Goal: Task Accomplishment & Management: Complete application form

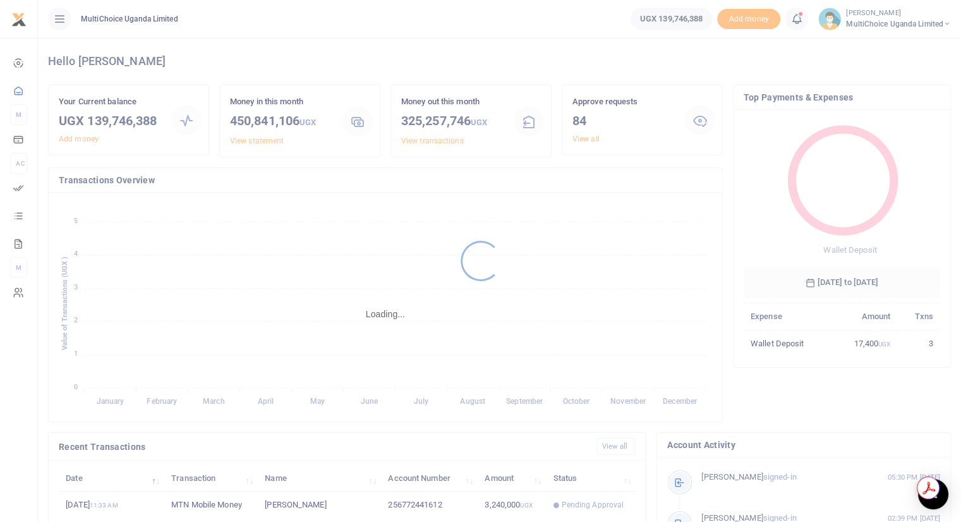
scroll to position [10, 10]
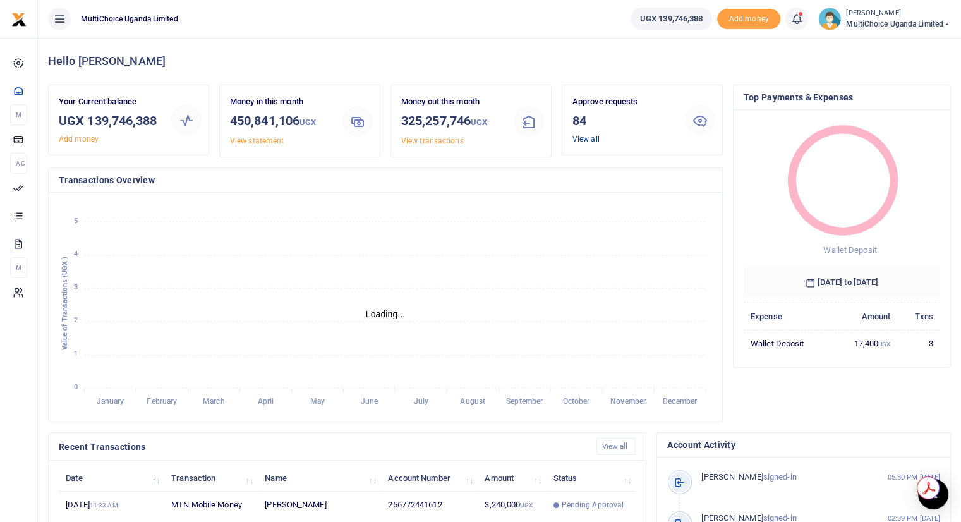
click at [583, 138] on link "View all" at bounding box center [585, 139] width 27 height 9
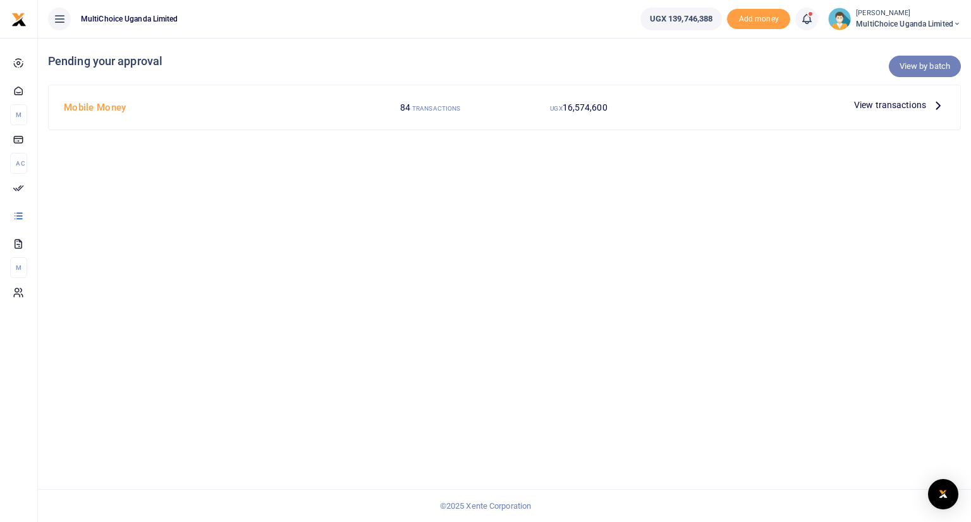
click at [931, 69] on link "View by batch" at bounding box center [924, 66] width 72 height 21
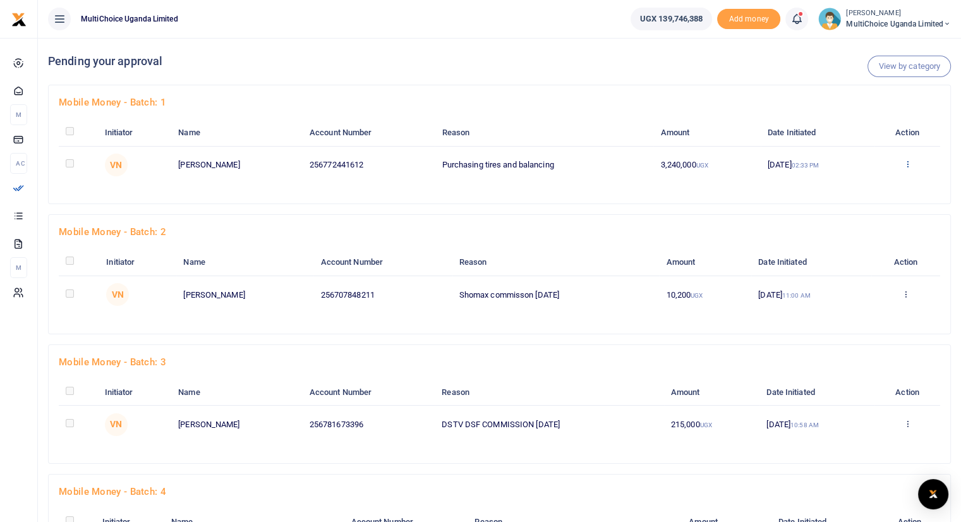
click at [907, 165] on icon at bounding box center [907, 163] width 8 height 9
click at [866, 179] on link "Approve" at bounding box center [863, 185] width 100 height 18
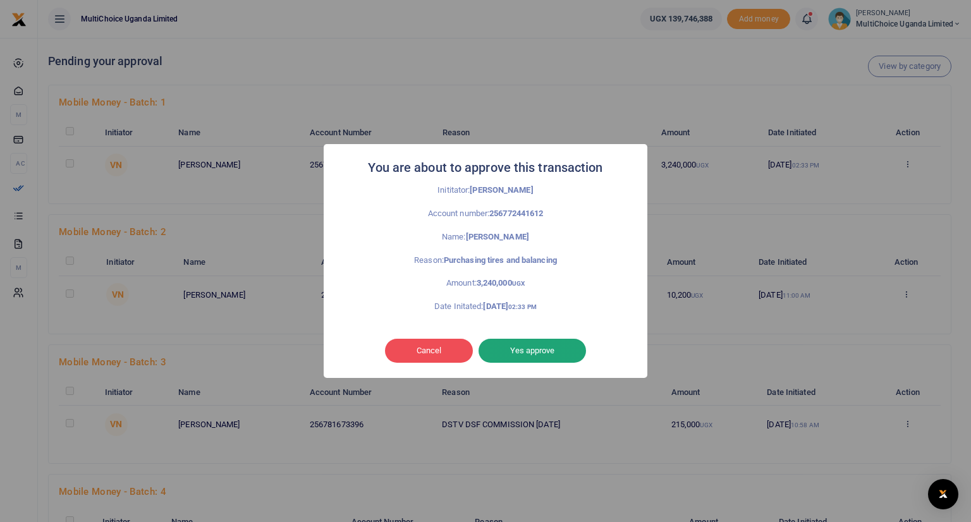
click at [515, 347] on button "Yes approve" at bounding box center [531, 351] width 107 height 24
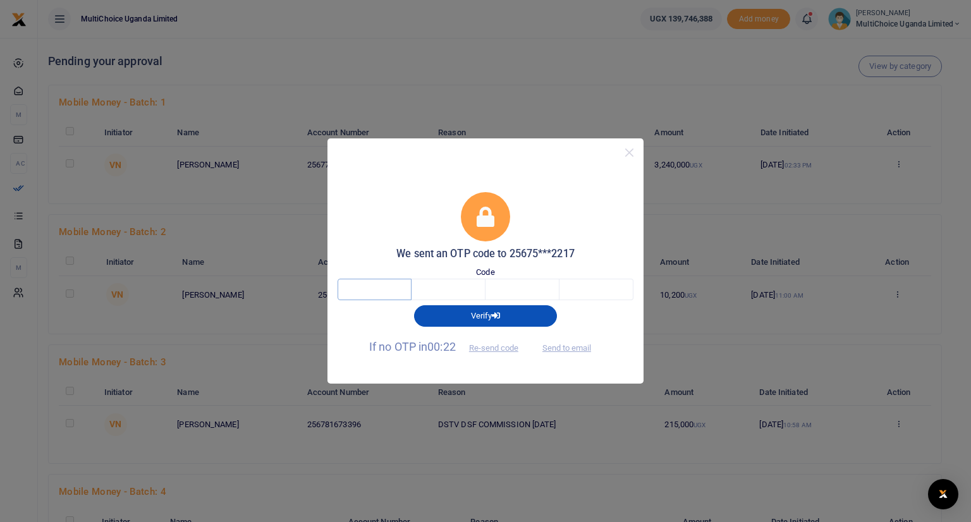
click at [390, 289] on input "text" at bounding box center [374, 289] width 74 height 21
type input "5"
type input "4"
type input "6"
type input "2"
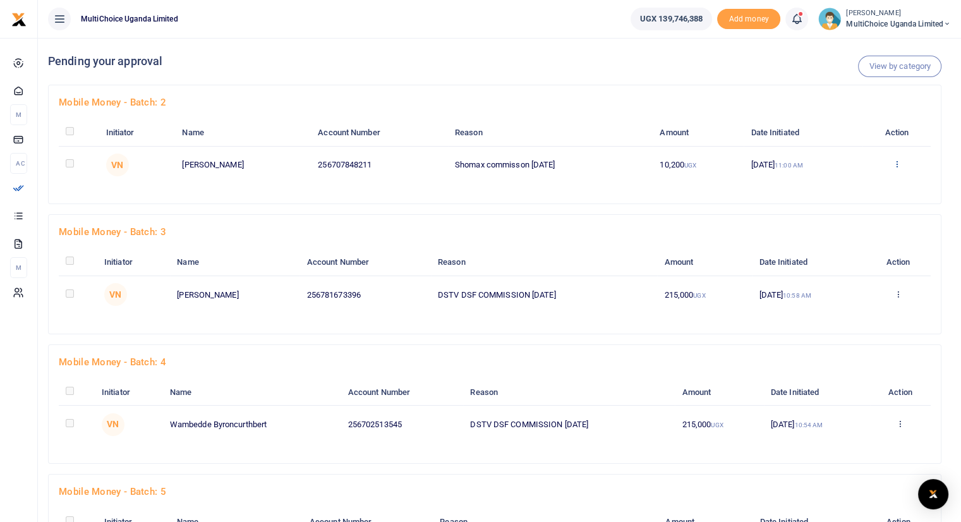
click at [900, 166] on icon at bounding box center [897, 163] width 8 height 9
click at [845, 188] on link "Approve" at bounding box center [852, 185] width 100 height 18
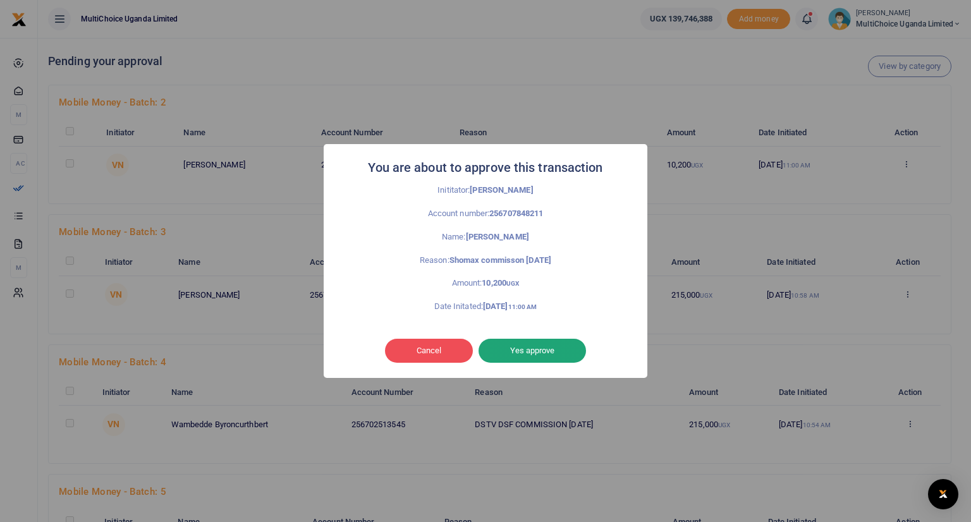
click at [524, 347] on button "Yes approve" at bounding box center [531, 351] width 107 height 24
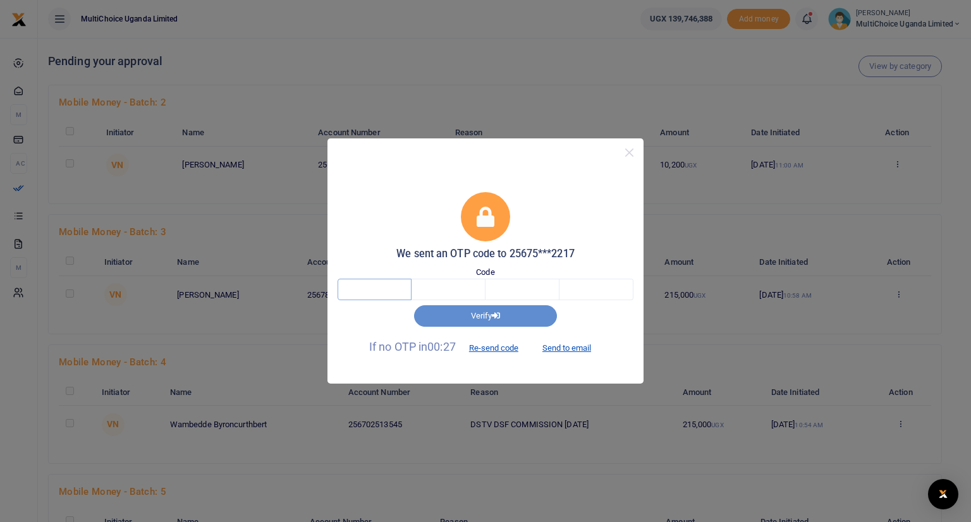
click at [394, 285] on input "text" at bounding box center [374, 289] width 74 height 21
type input "8"
type input "6"
type input "0"
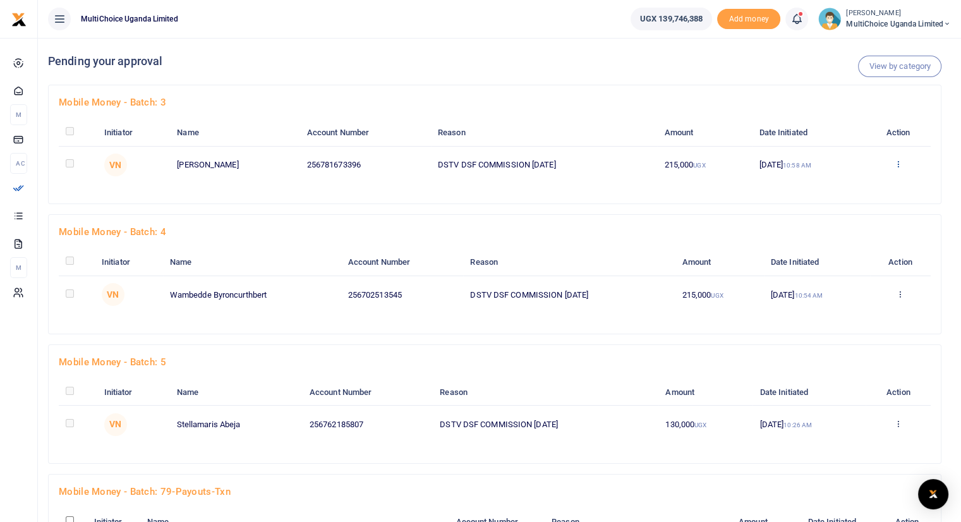
click at [897, 164] on icon at bounding box center [898, 163] width 8 height 9
click at [830, 185] on link "Approve" at bounding box center [852, 185] width 100 height 18
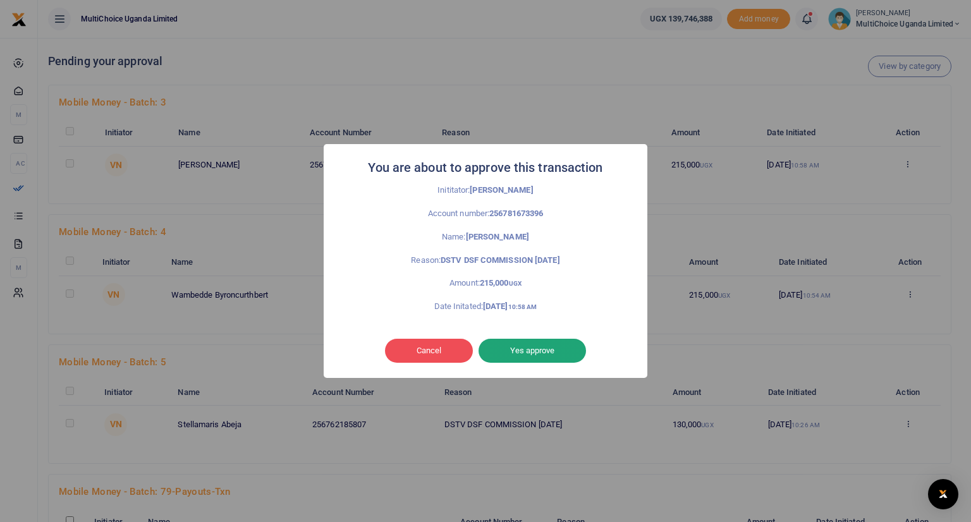
click at [549, 349] on button "Yes approve" at bounding box center [531, 351] width 107 height 24
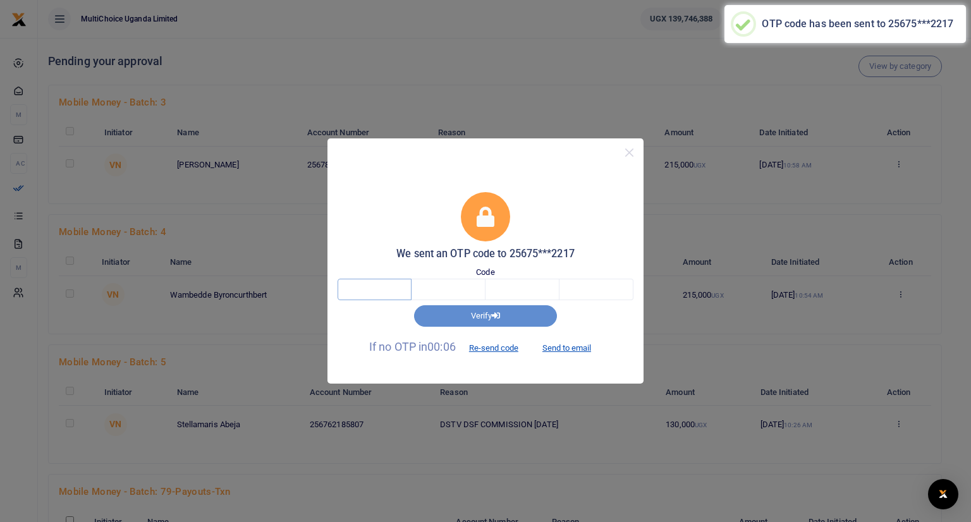
click at [395, 289] on input "text" at bounding box center [374, 289] width 74 height 21
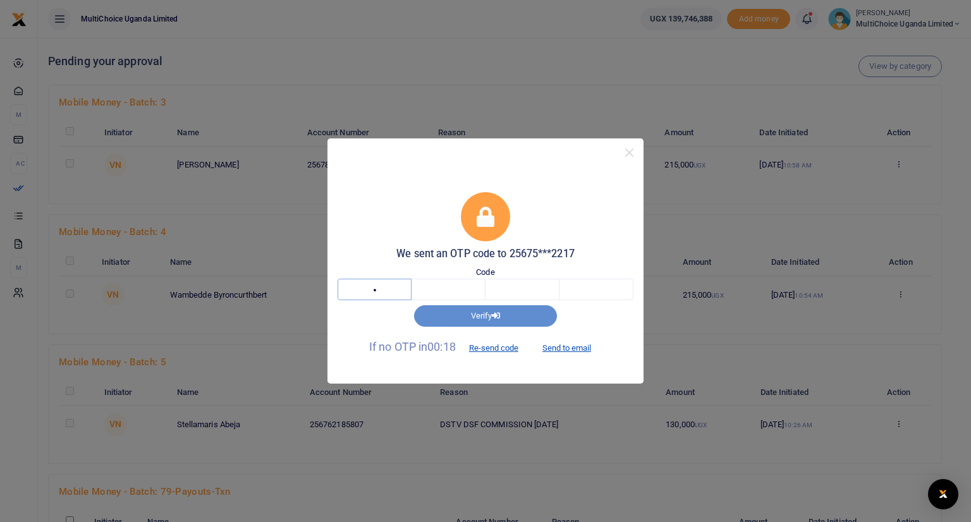
type input "9"
type input "2"
type input "6"
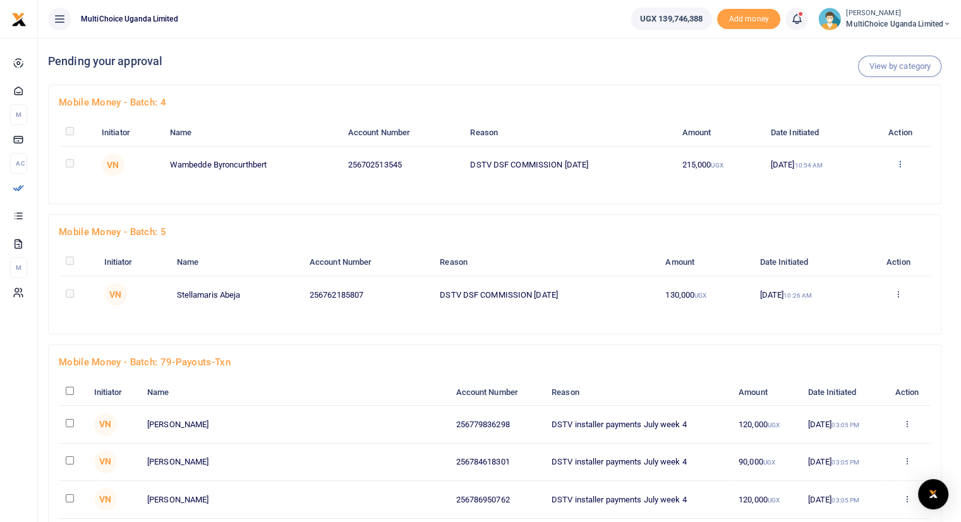
click at [902, 165] on icon at bounding box center [900, 163] width 8 height 9
click at [858, 181] on link "Approve" at bounding box center [856, 185] width 100 height 18
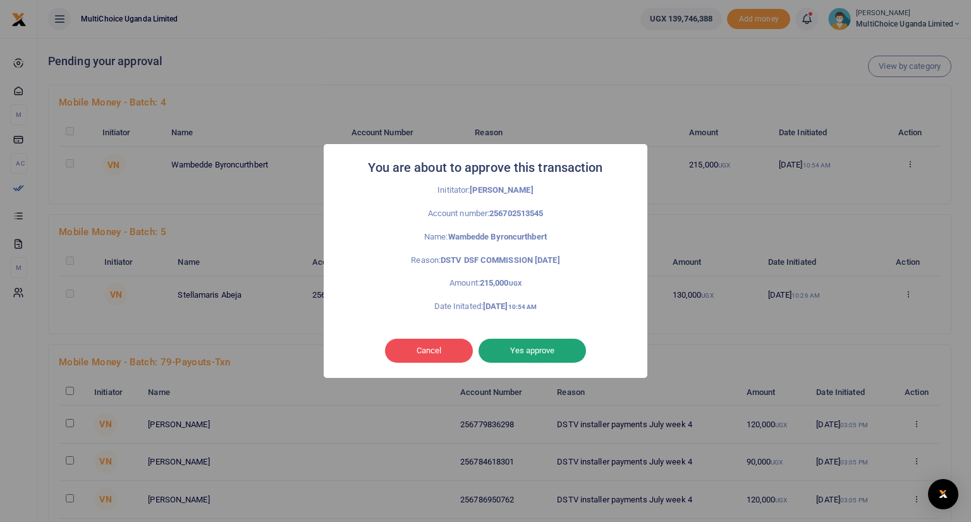
click at [543, 349] on button "Yes approve" at bounding box center [531, 351] width 107 height 24
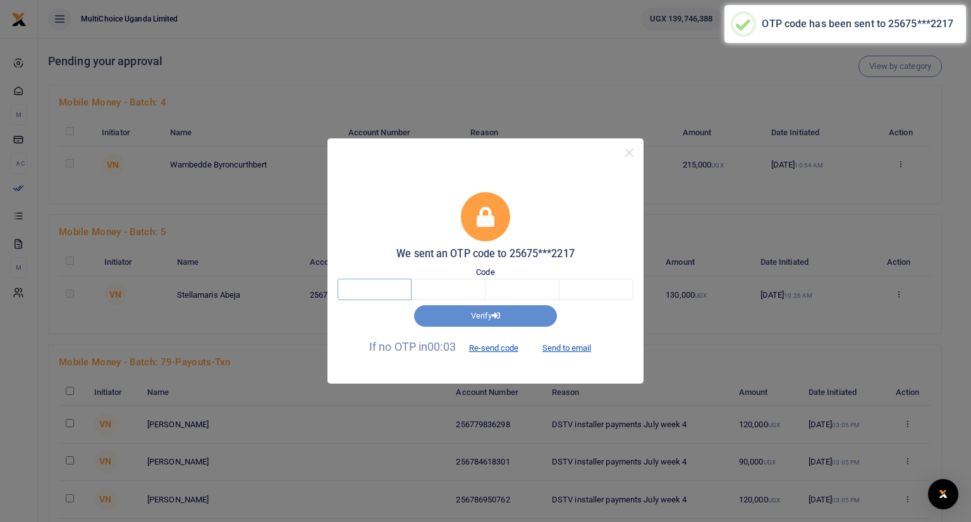
click at [384, 289] on input "text" at bounding box center [374, 289] width 74 height 21
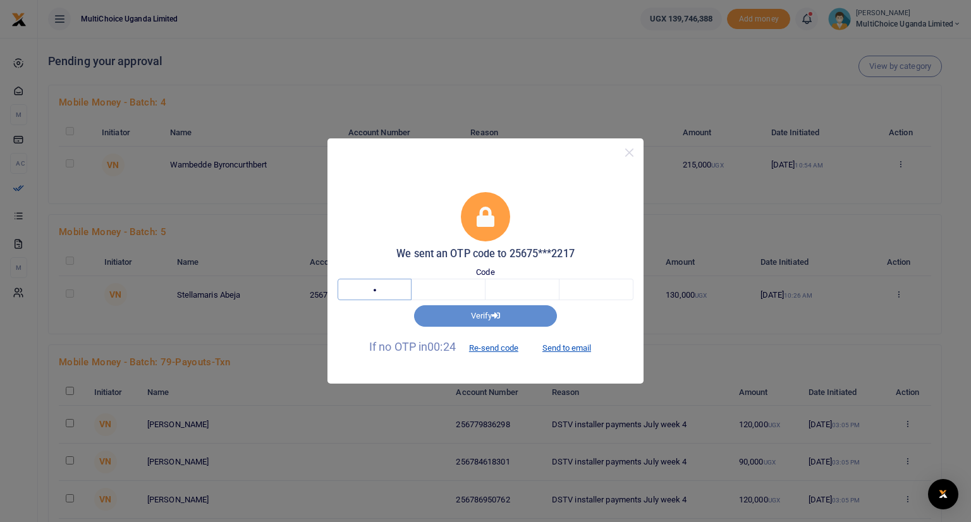
type input "8"
type input "5"
type input "2"
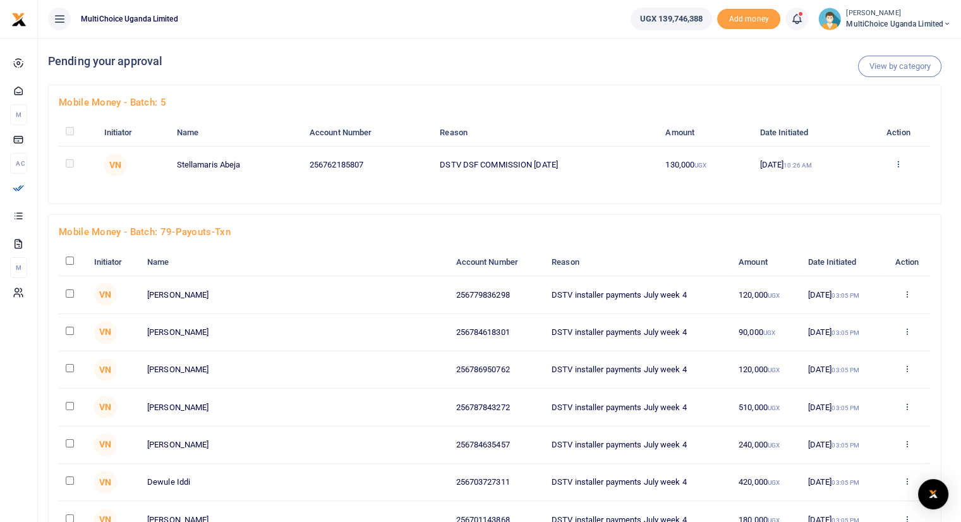
click at [899, 162] on icon at bounding box center [898, 163] width 8 height 9
click at [851, 188] on link "Approve" at bounding box center [854, 185] width 100 height 18
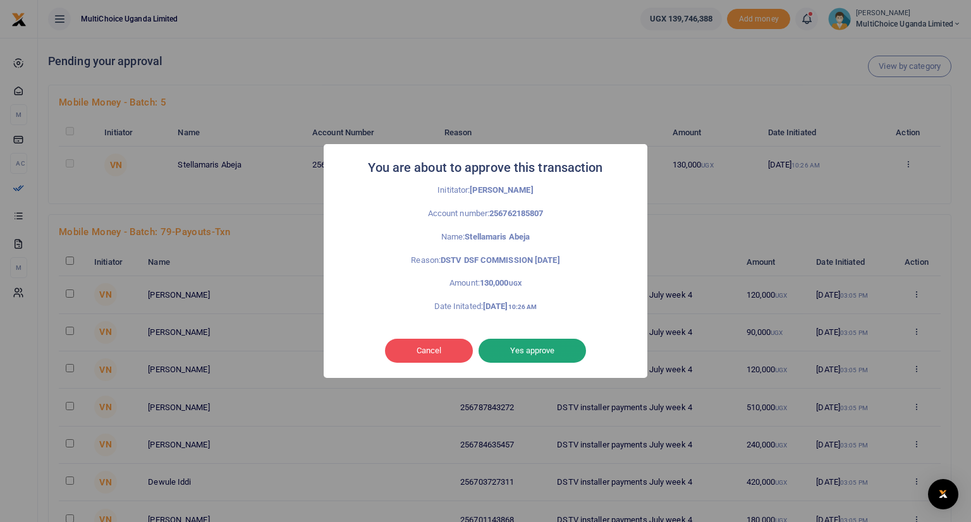
click at [529, 349] on button "Yes approve" at bounding box center [531, 351] width 107 height 24
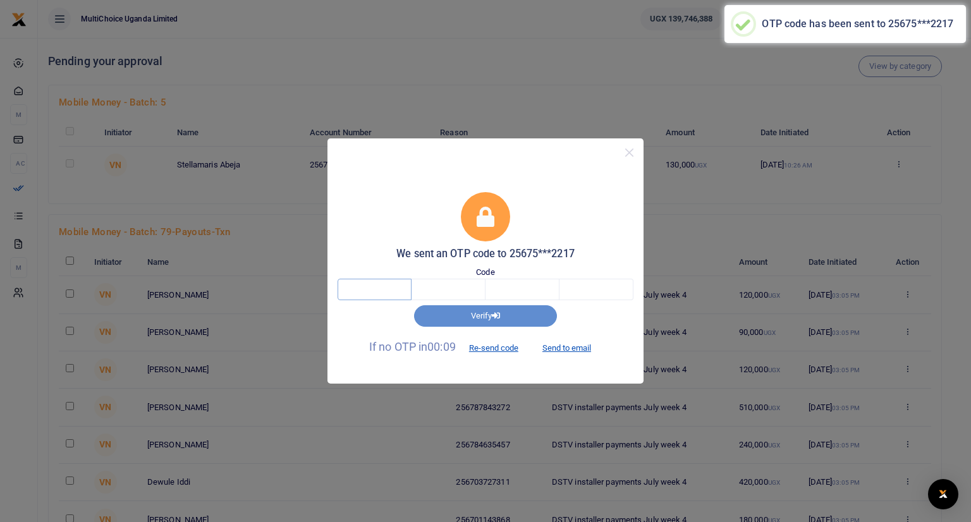
click at [385, 285] on input "text" at bounding box center [374, 289] width 74 height 21
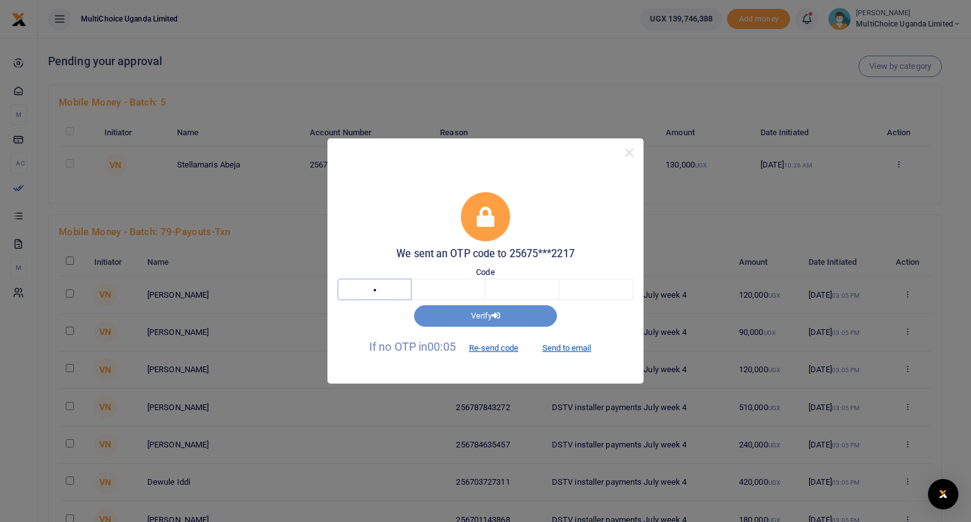
type input "1"
type input "6"
type input "4"
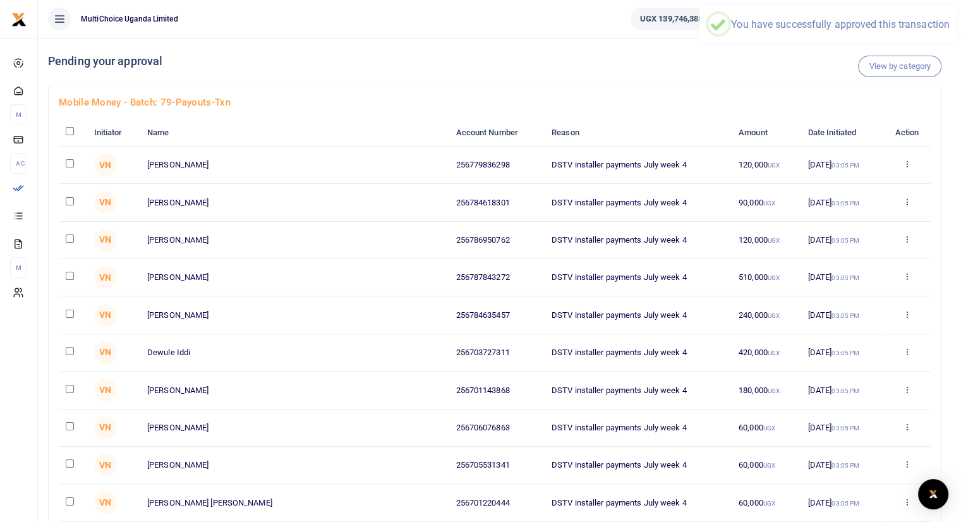
click at [67, 133] on input "checkbox" at bounding box center [70, 131] width 8 height 8
checkbox input "true"
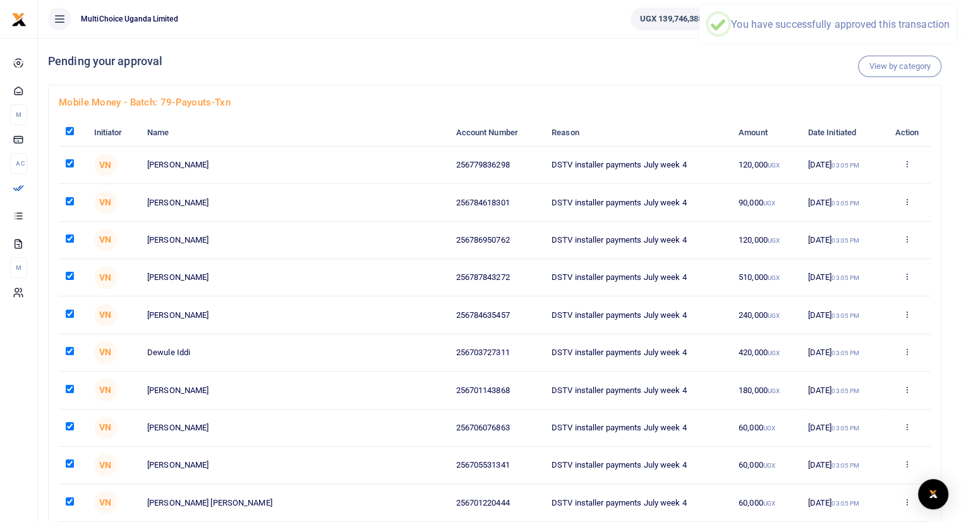
checkbox input "true"
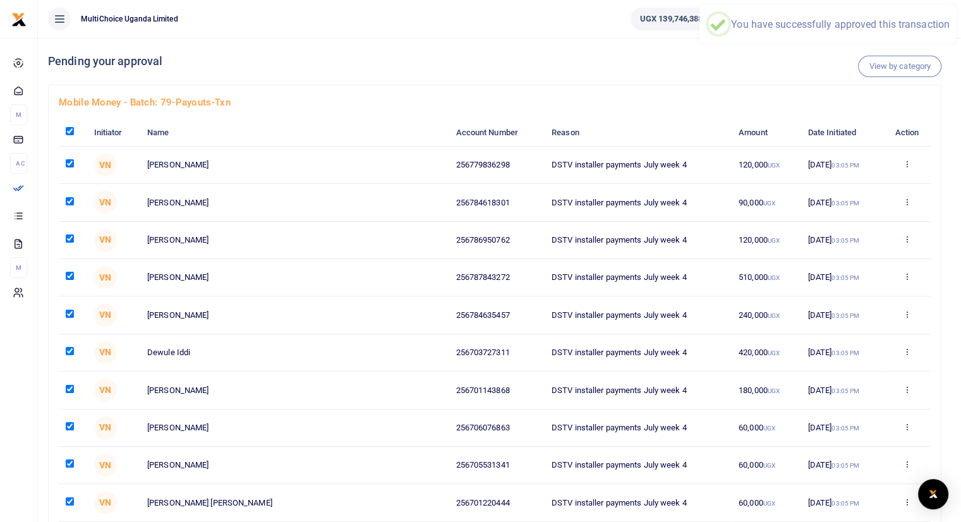
checkbox input "true"
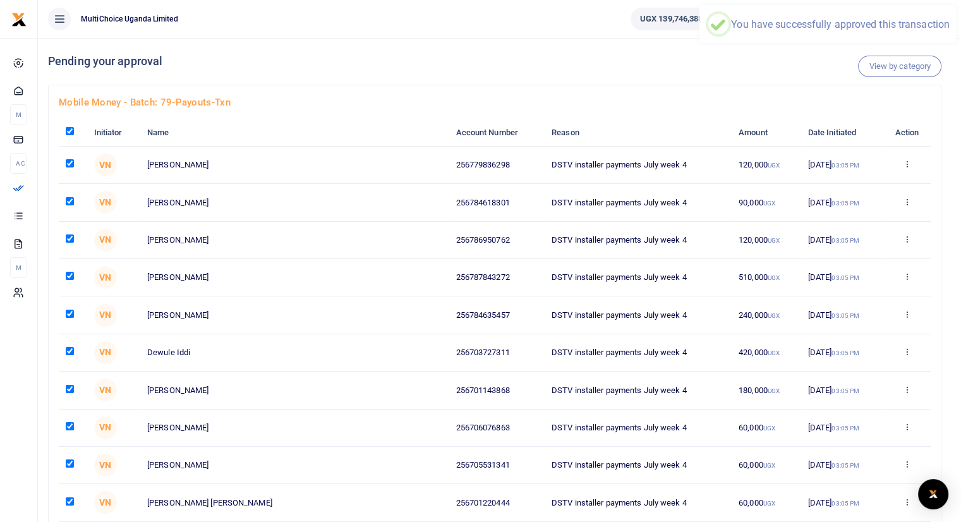
checkbox input "true"
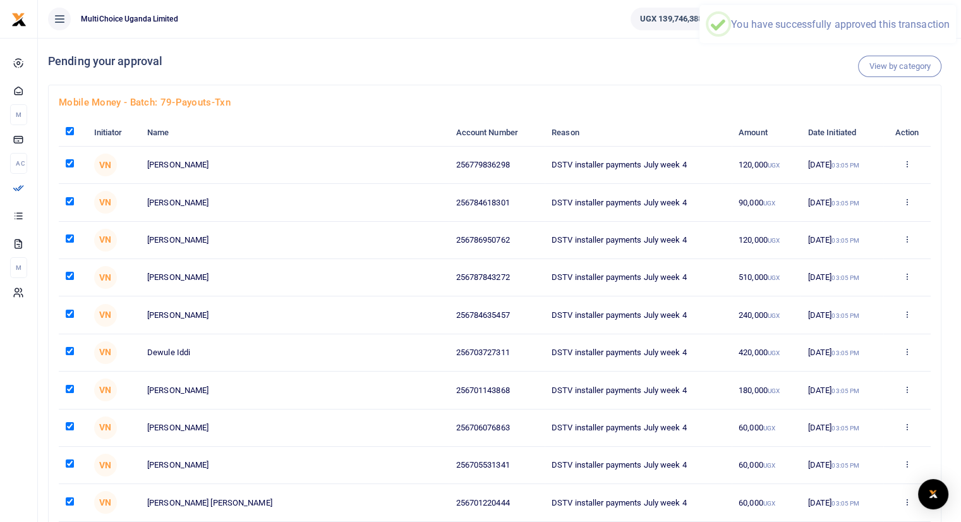
checkbox input "true"
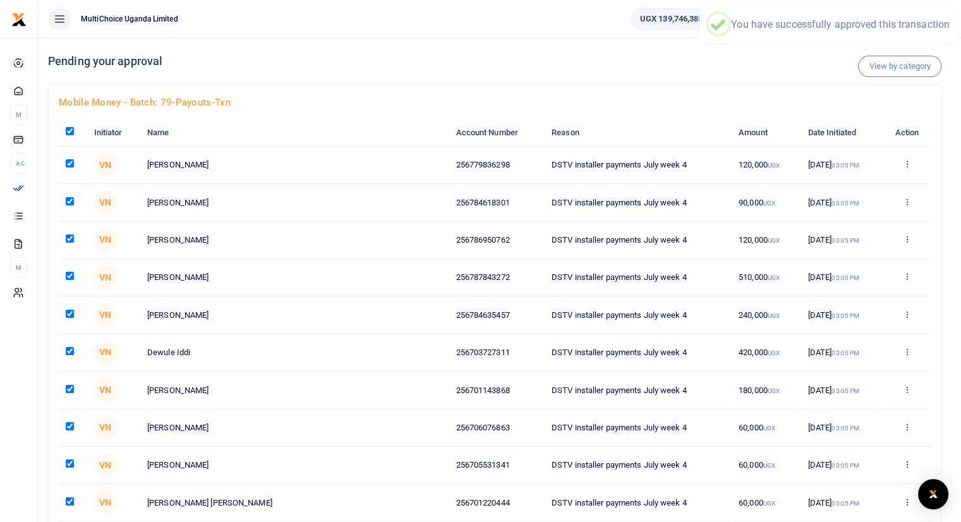
checkbox input "true"
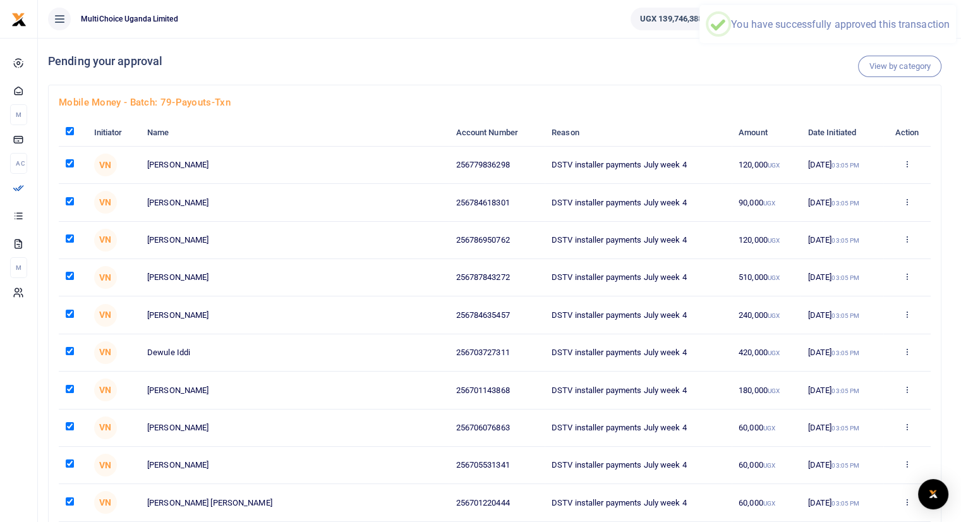
checkbox input "true"
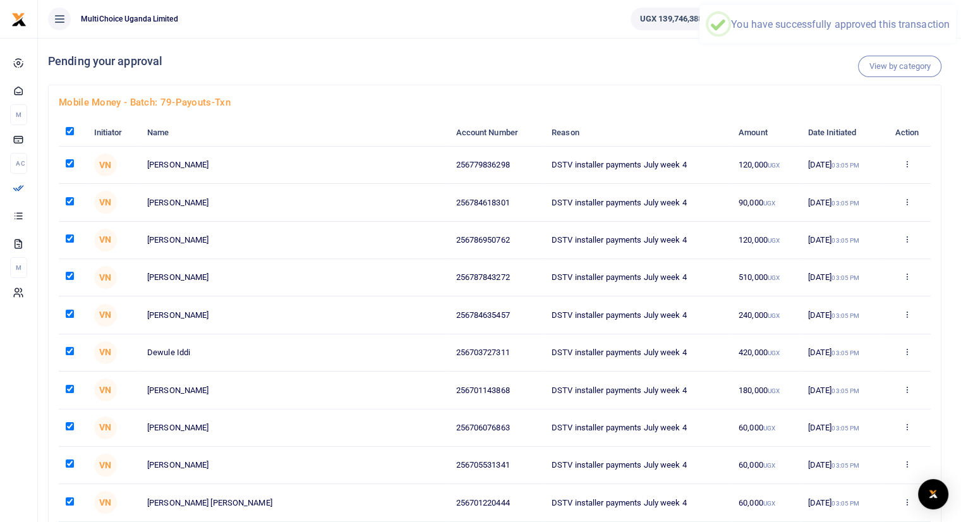
checkbox input "true"
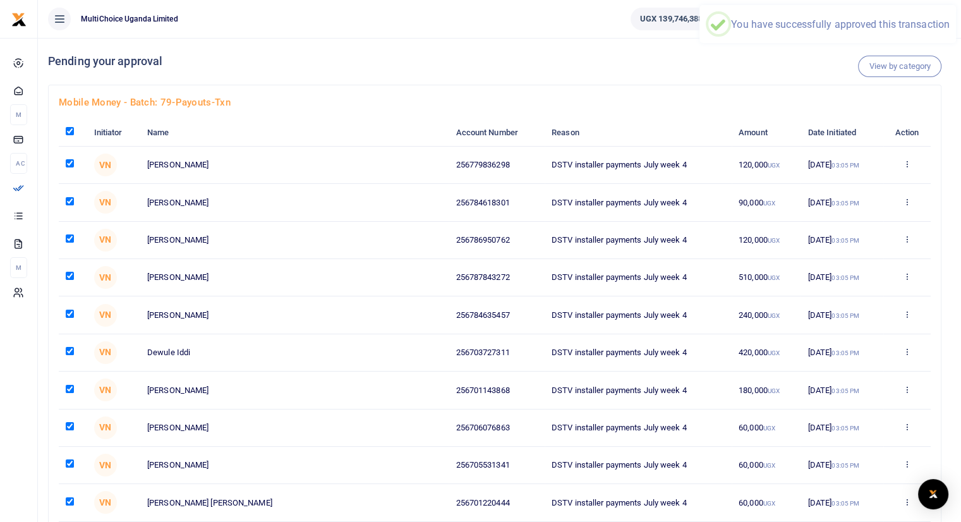
checkbox input "true"
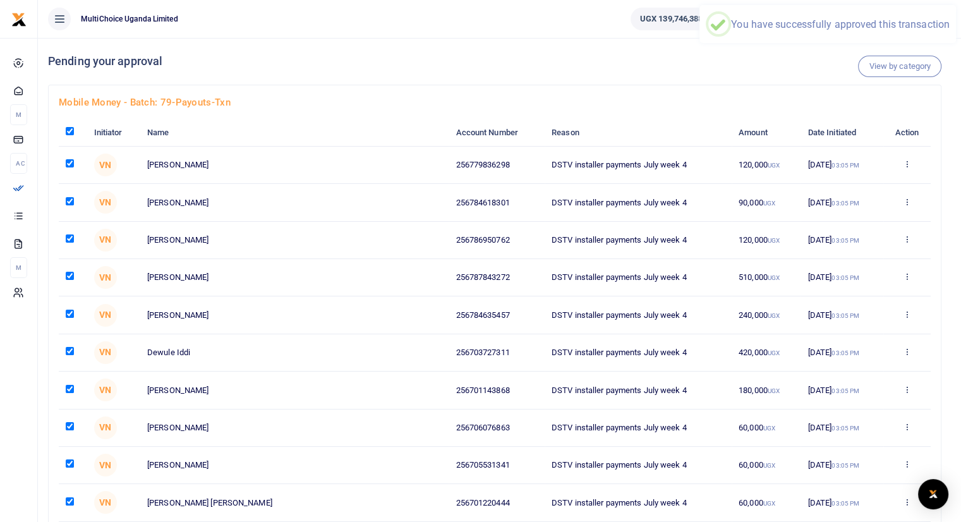
checkbox input "true"
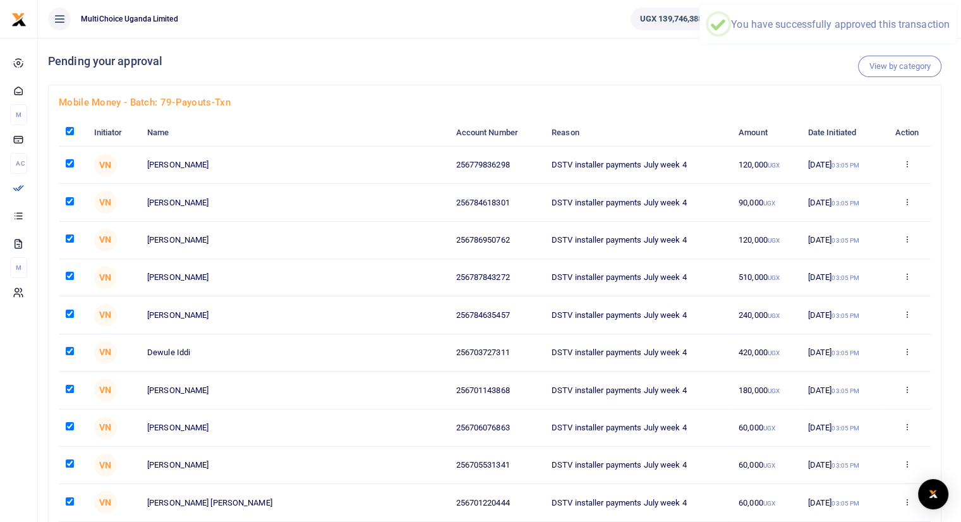
checkbox input "true"
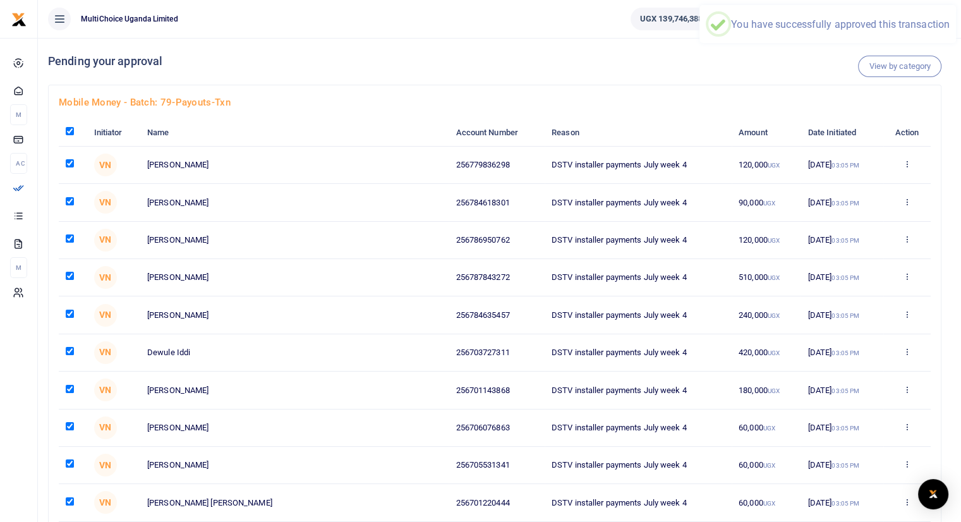
checkbox input "true"
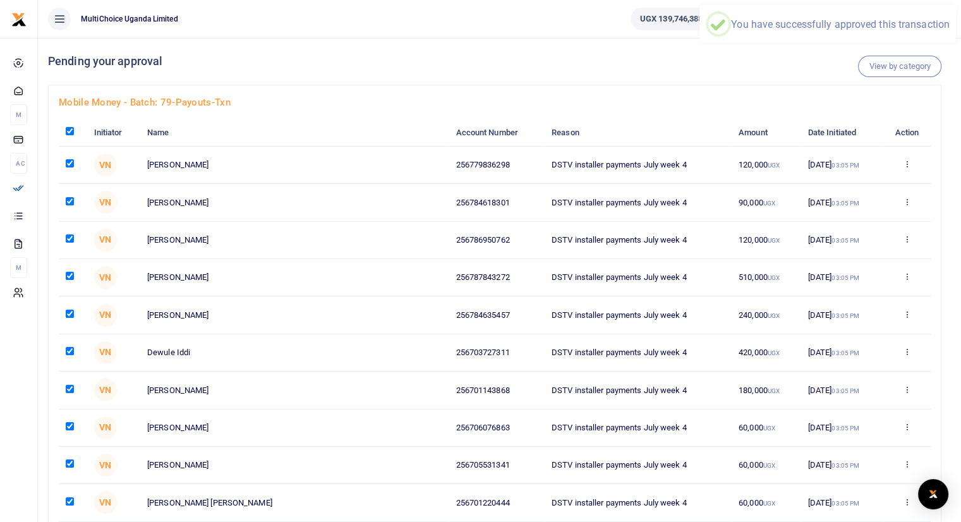
checkbox input "true"
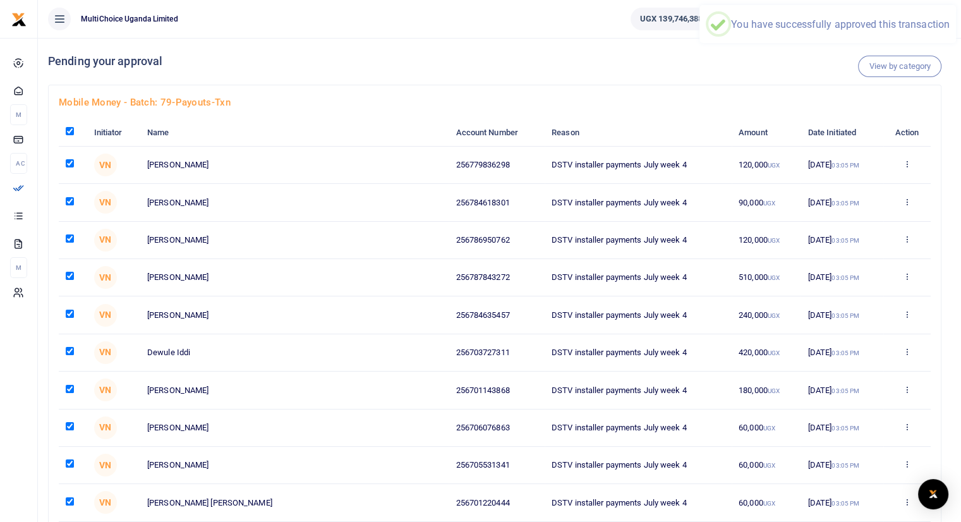
checkbox input "true"
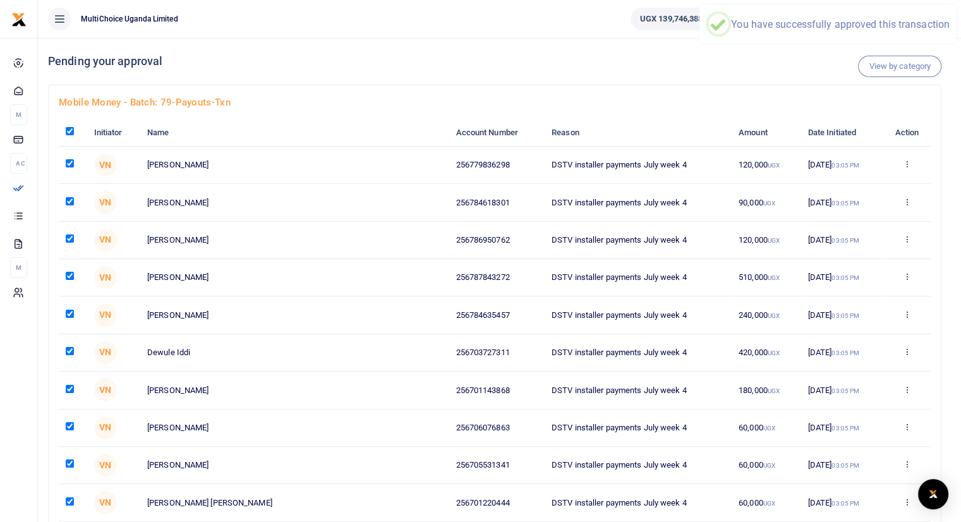
checkbox input "true"
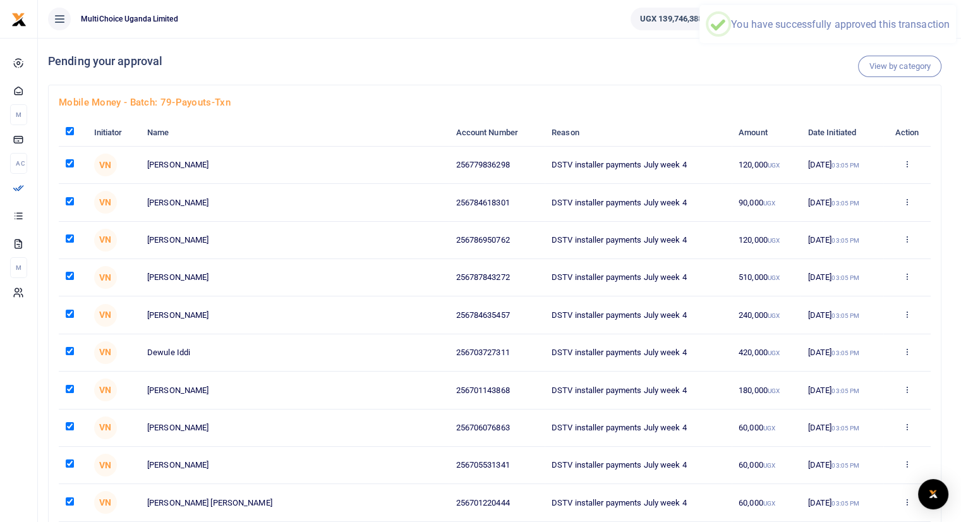
checkbox input "true"
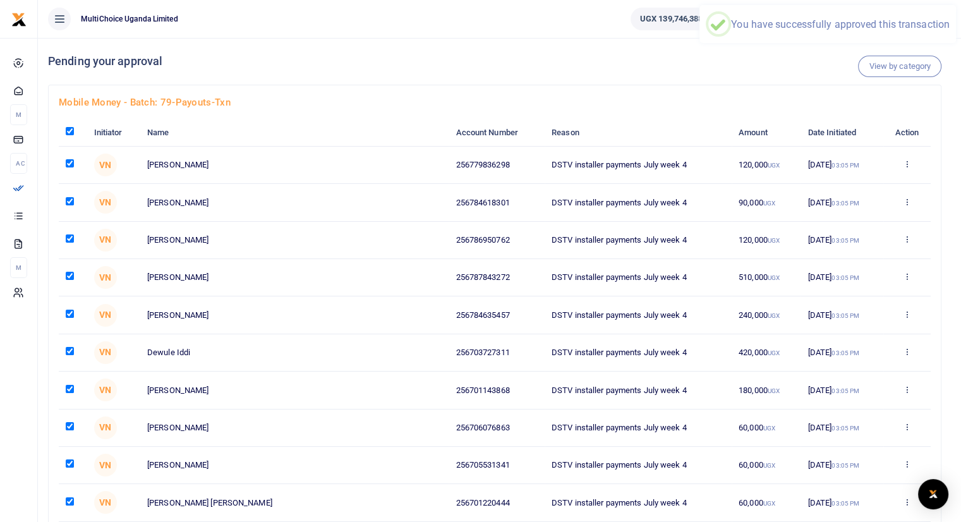
checkbox input "true"
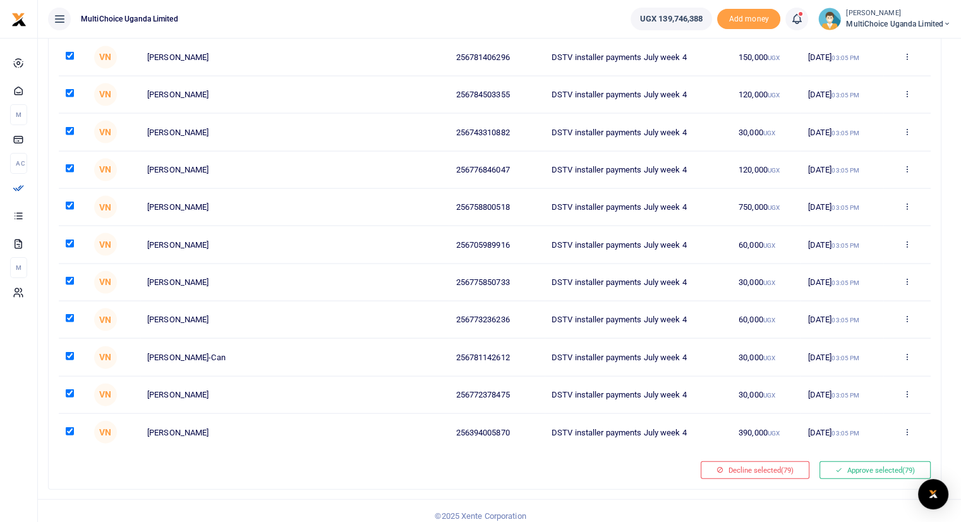
scroll to position [2660, 0]
click at [900, 460] on button "Approve selected (79)" at bounding box center [875, 469] width 111 height 18
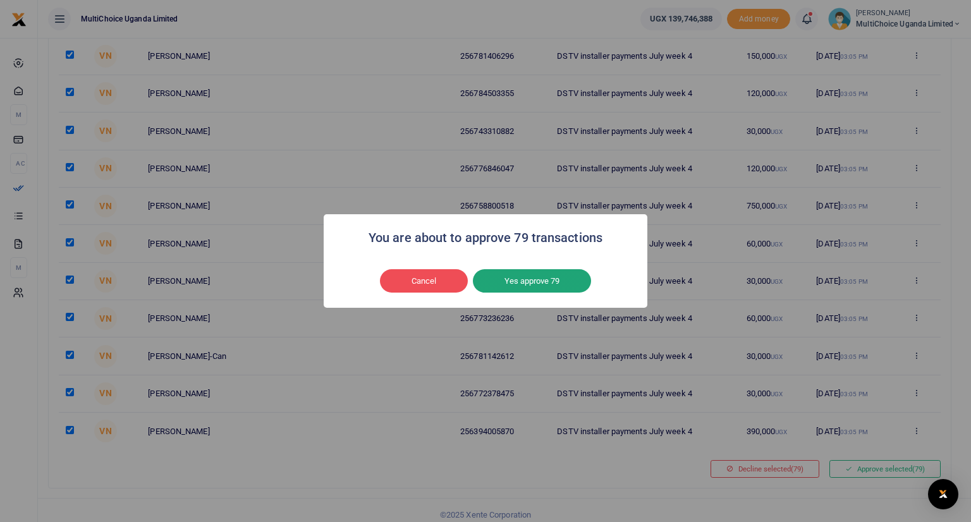
click at [538, 286] on button "Yes approve 79" at bounding box center [532, 281] width 118 height 24
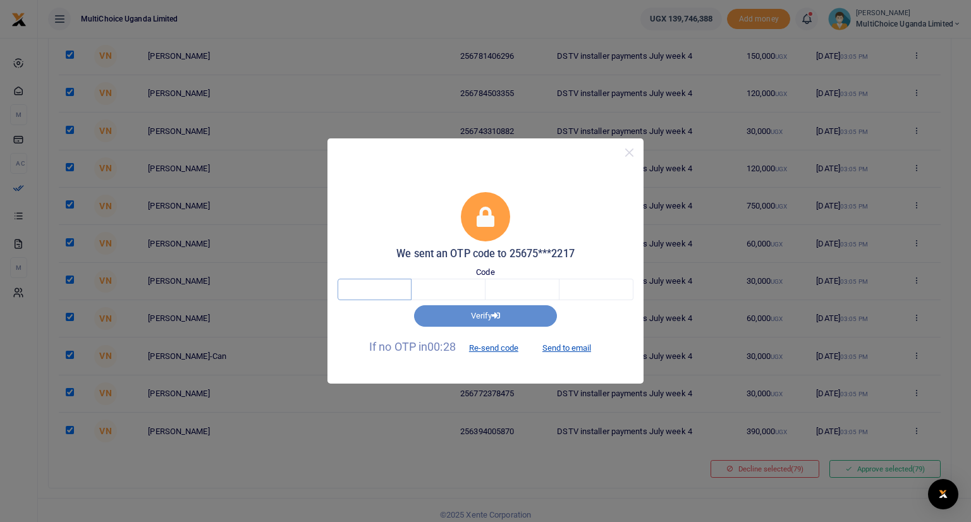
click at [394, 287] on input "text" at bounding box center [374, 289] width 74 height 21
type input "6"
type input "2"
type input "3"
type input "2"
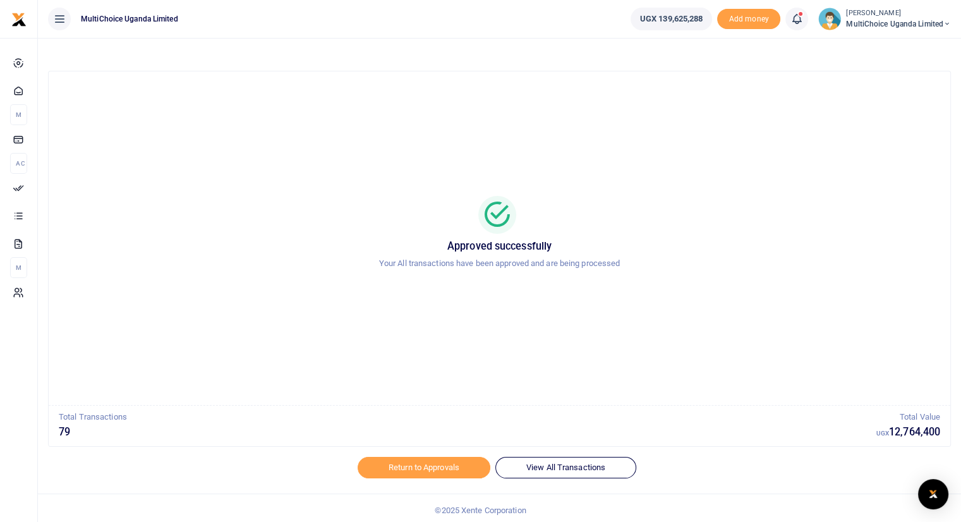
click at [795, 18] on icon at bounding box center [796, 19] width 13 height 14
click at [867, 18] on span "MultiChoice Uganda Limited" at bounding box center [898, 23] width 105 height 11
click at [885, 45] on link "Switch accounts" at bounding box center [903, 46] width 100 height 18
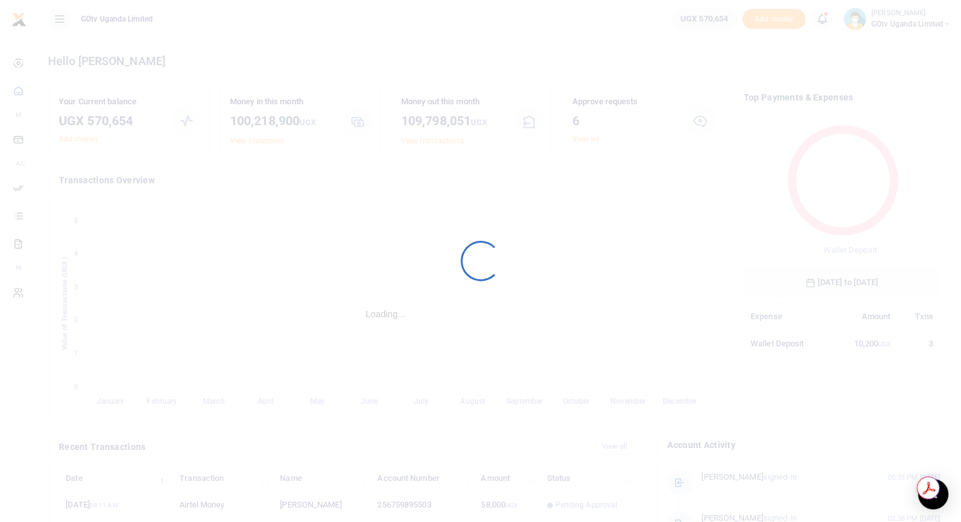
scroll to position [10, 10]
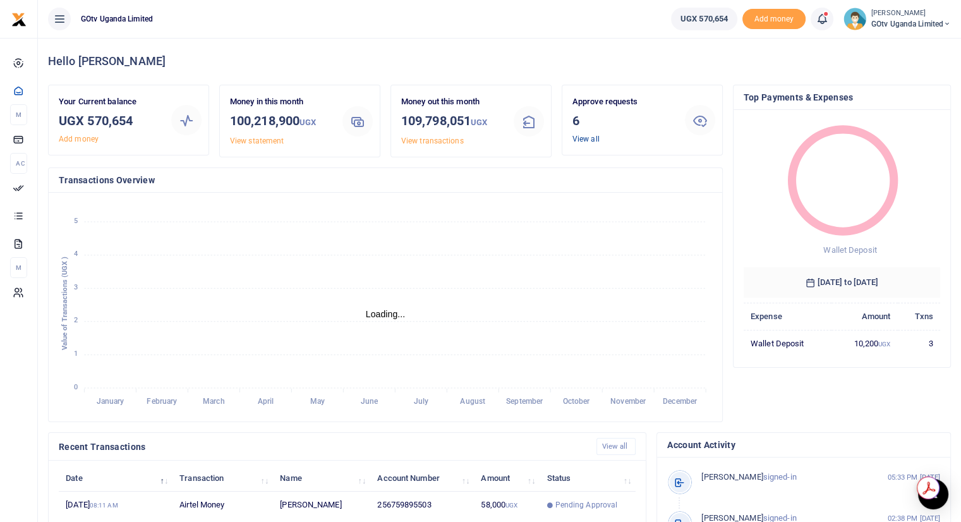
click at [584, 139] on link "View all" at bounding box center [585, 139] width 27 height 9
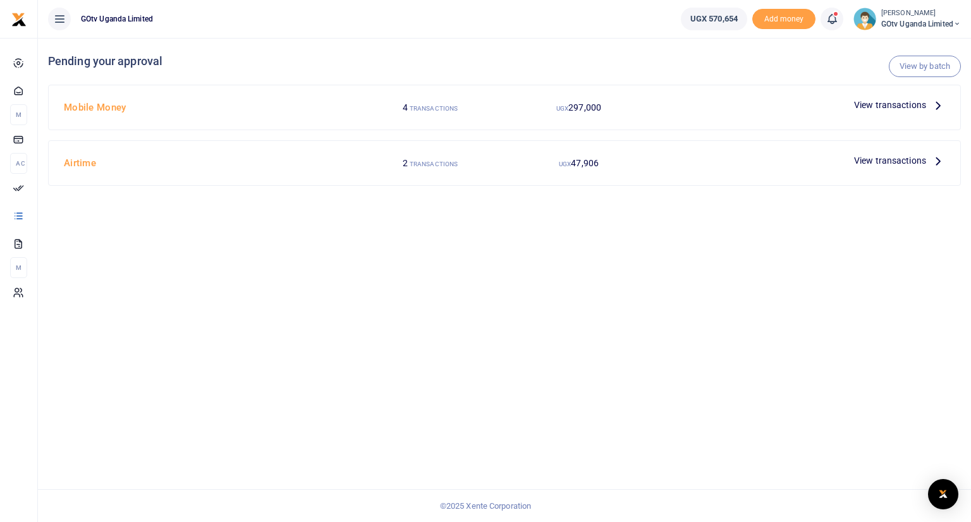
click at [937, 103] on icon at bounding box center [938, 105] width 14 height 14
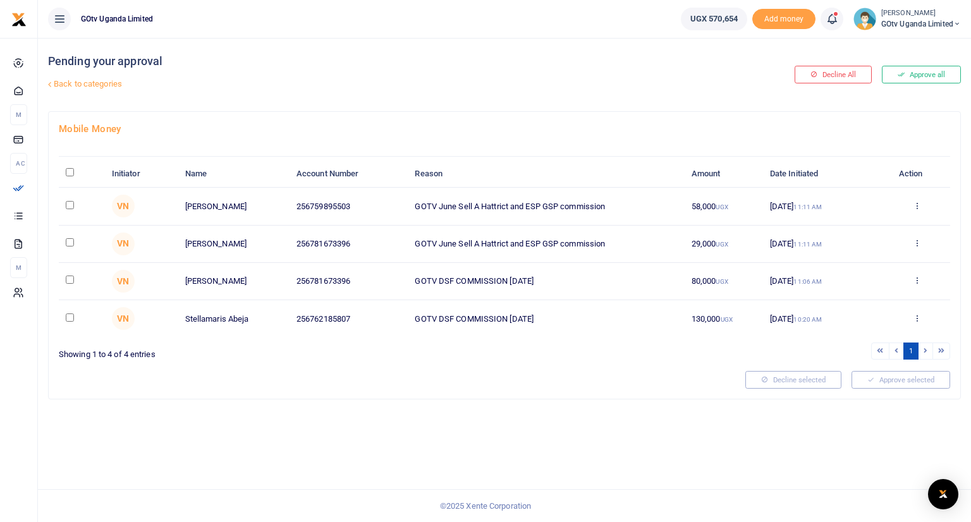
click at [70, 173] on input "\a \a : activate to sort column descending" at bounding box center [70, 172] width 8 height 8
checkbox input "true"
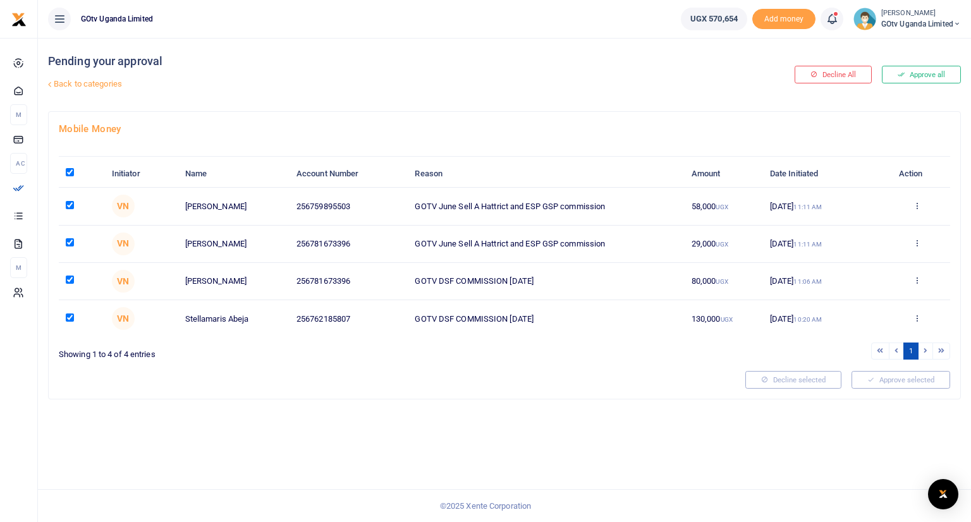
checkbox input "true"
click at [71, 84] on link "Back to categories" at bounding box center [349, 83] width 608 height 21
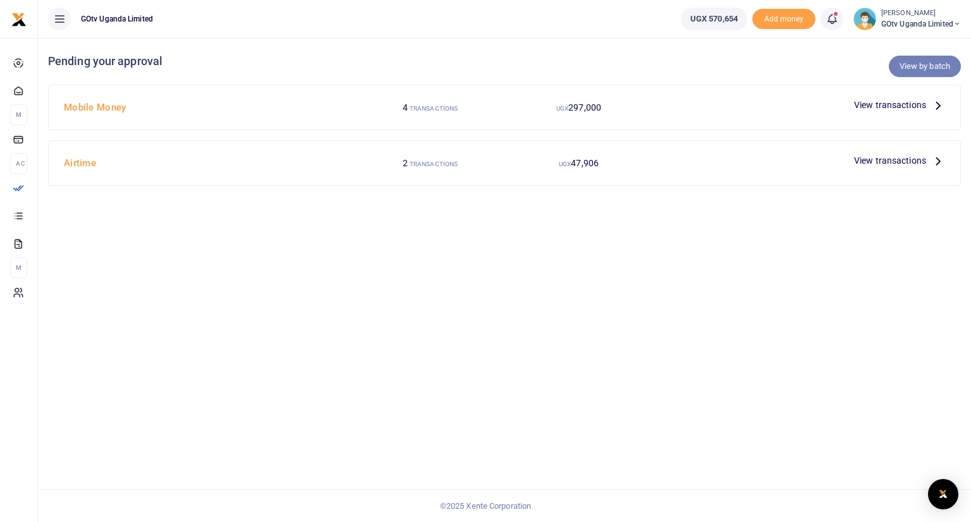
click at [915, 66] on link "View by batch" at bounding box center [924, 66] width 72 height 21
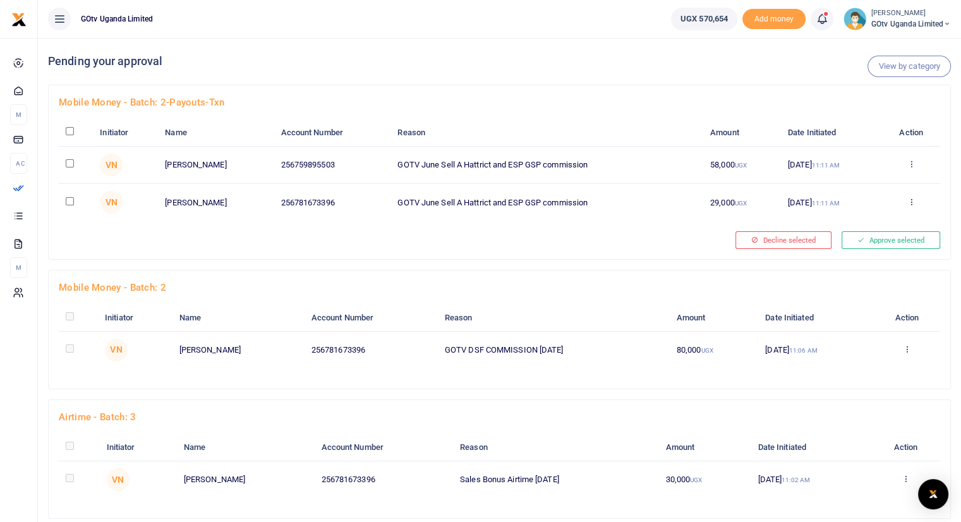
click at [68, 130] on input "checkbox" at bounding box center [70, 131] width 8 height 8
checkbox input "true"
click at [864, 238] on button "Approve selected (2)" at bounding box center [886, 240] width 107 height 18
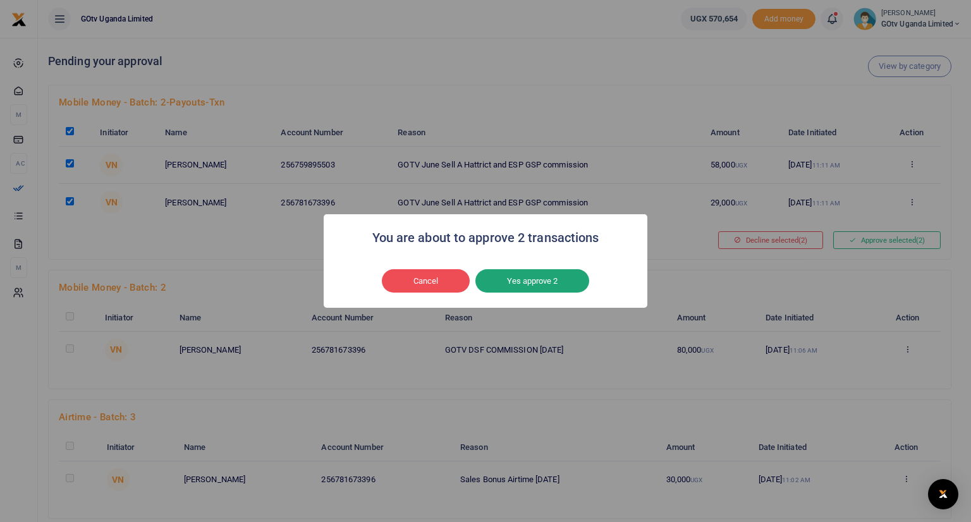
click at [551, 278] on button "Yes approve 2" at bounding box center [532, 281] width 114 height 24
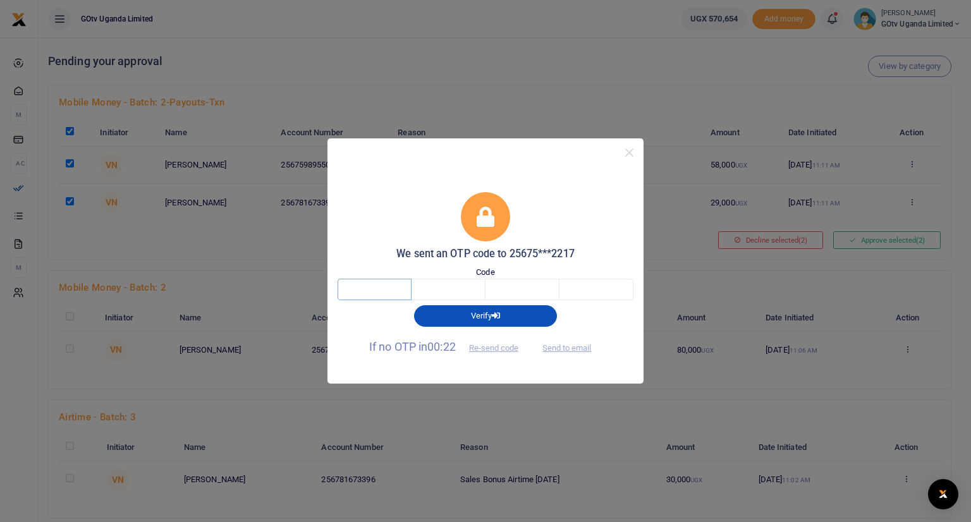
click at [378, 286] on input "text" at bounding box center [374, 289] width 74 height 21
type input "1"
type input "0"
type input "7"
type input "5"
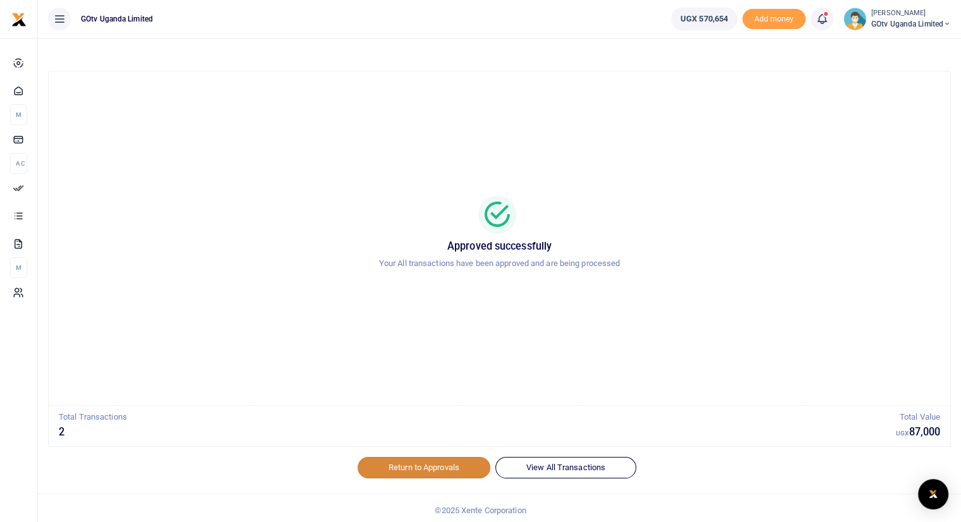
click at [430, 461] on link "Return to Approvals" at bounding box center [424, 467] width 133 height 21
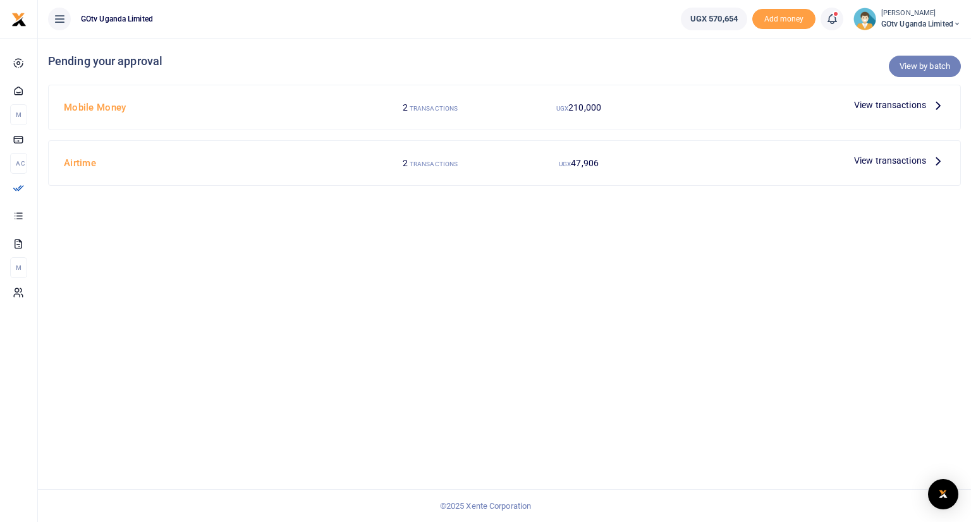
click at [931, 64] on link "View by batch" at bounding box center [924, 66] width 72 height 21
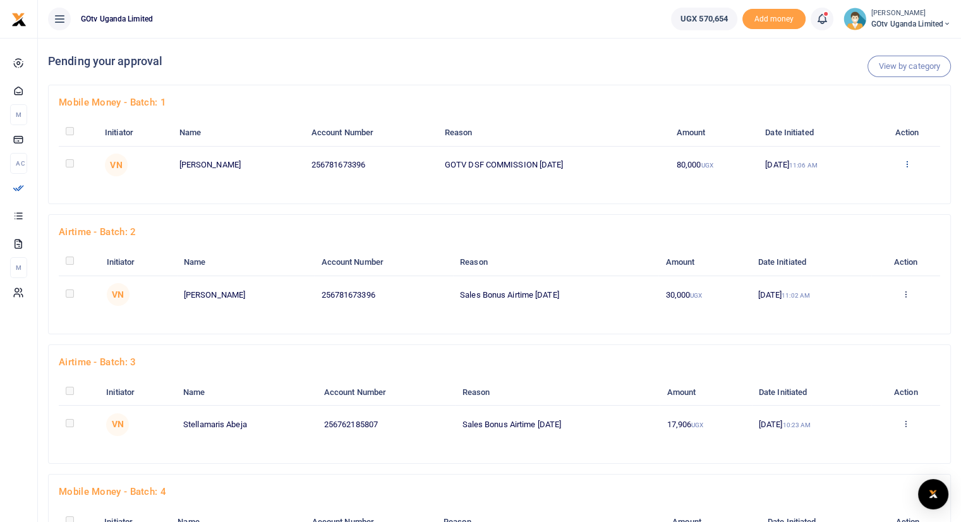
click at [909, 163] on icon at bounding box center [907, 163] width 8 height 9
click at [867, 183] on link "Approve" at bounding box center [861, 185] width 100 height 18
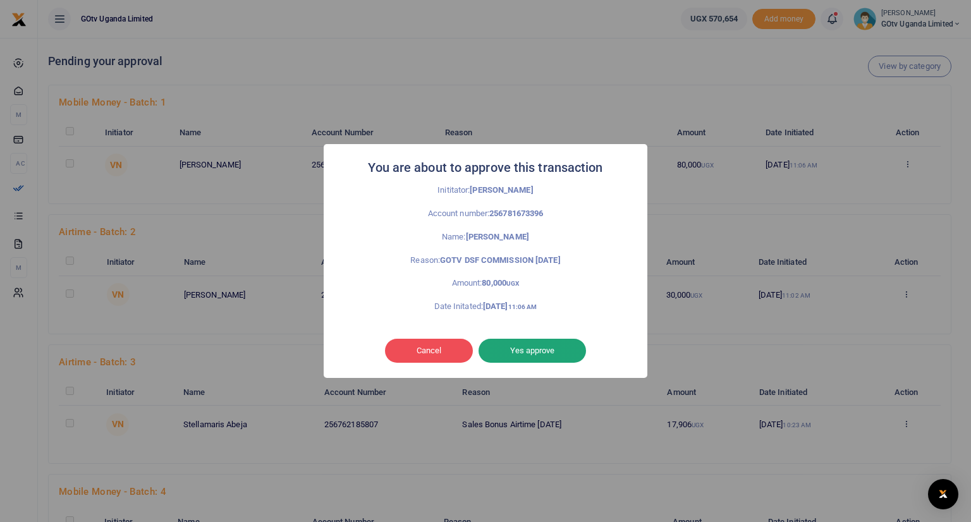
click at [557, 346] on button "Yes approve" at bounding box center [531, 351] width 107 height 24
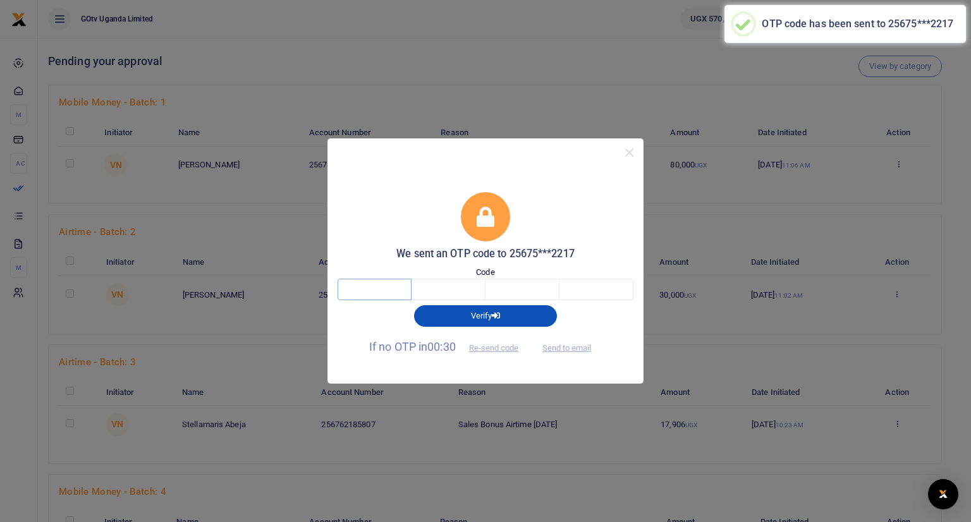
click at [394, 291] on input "text" at bounding box center [374, 289] width 74 height 21
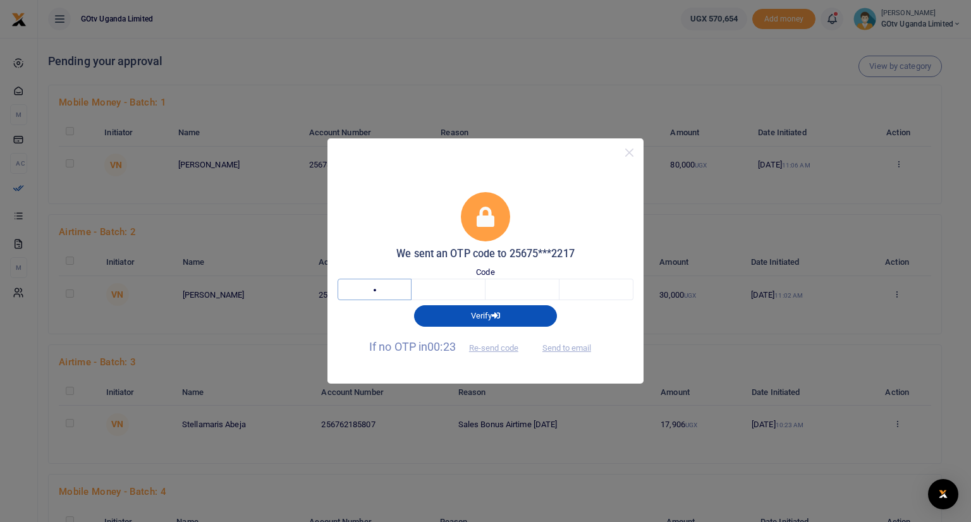
type input "2"
type input "4"
type input "7"
type input "6"
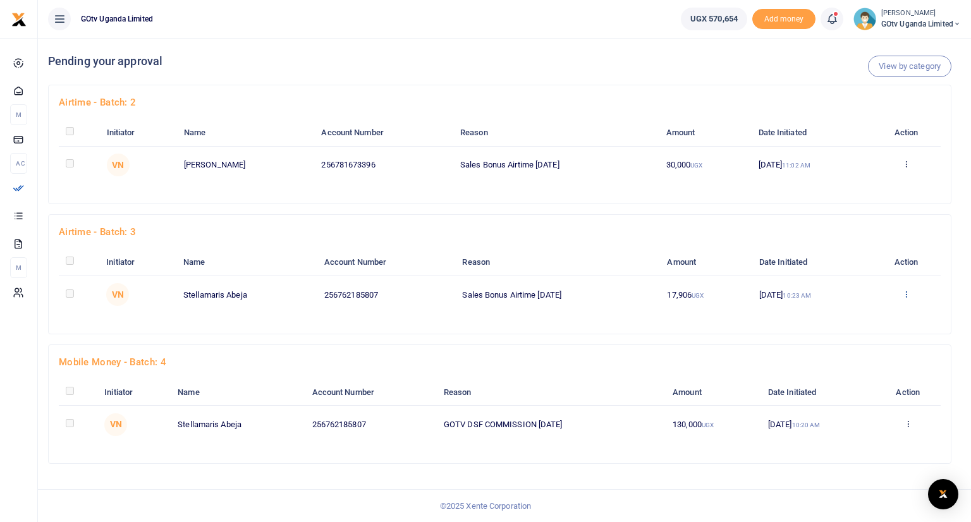
click at [907, 168] on icon at bounding box center [906, 163] width 8 height 9
click at [850, 314] on link "Approve" at bounding box center [863, 314] width 100 height 18
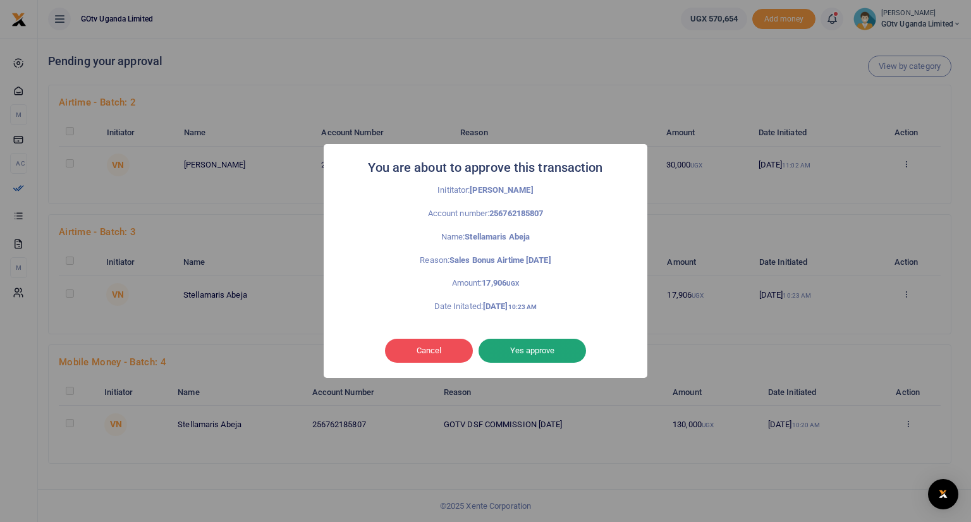
click at [531, 353] on button "Yes approve" at bounding box center [531, 351] width 107 height 24
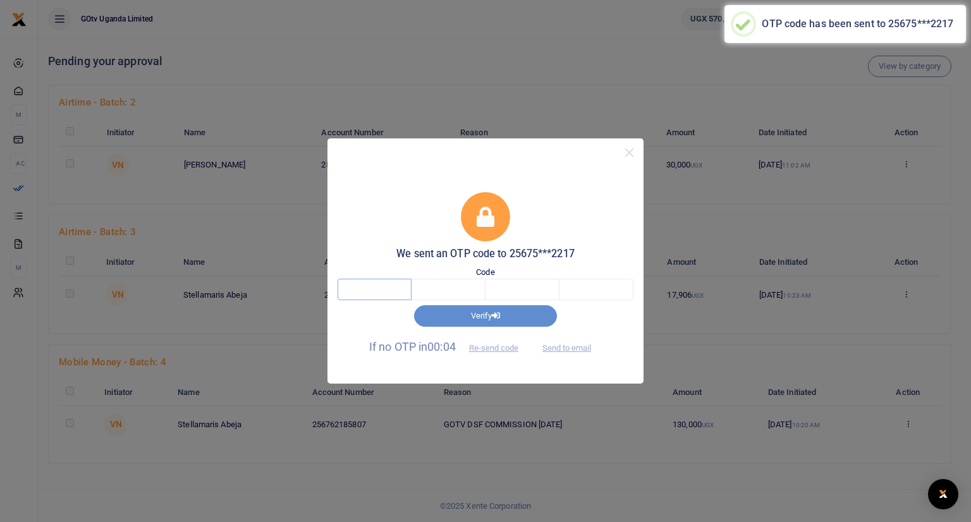
click at [387, 292] on input "text" at bounding box center [374, 289] width 74 height 21
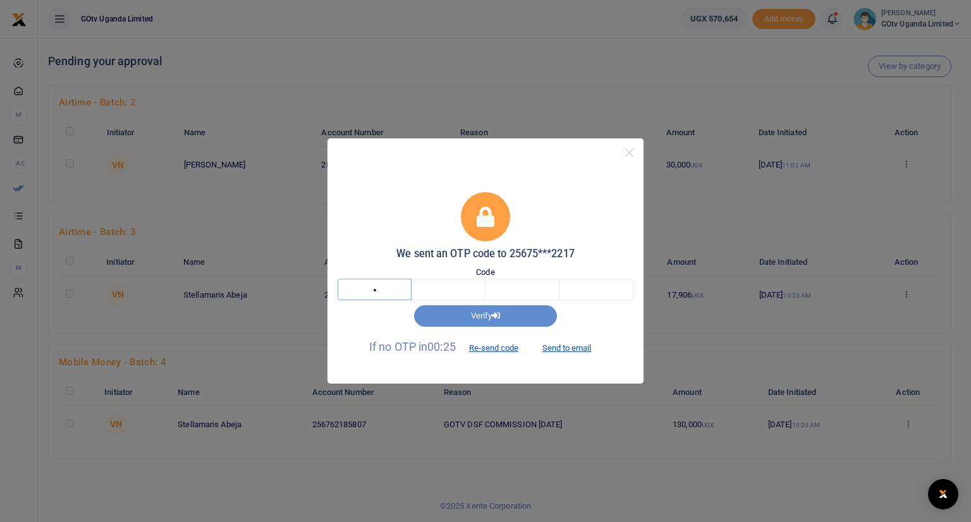
type input "6"
type input "4"
type input "2"
type input "6"
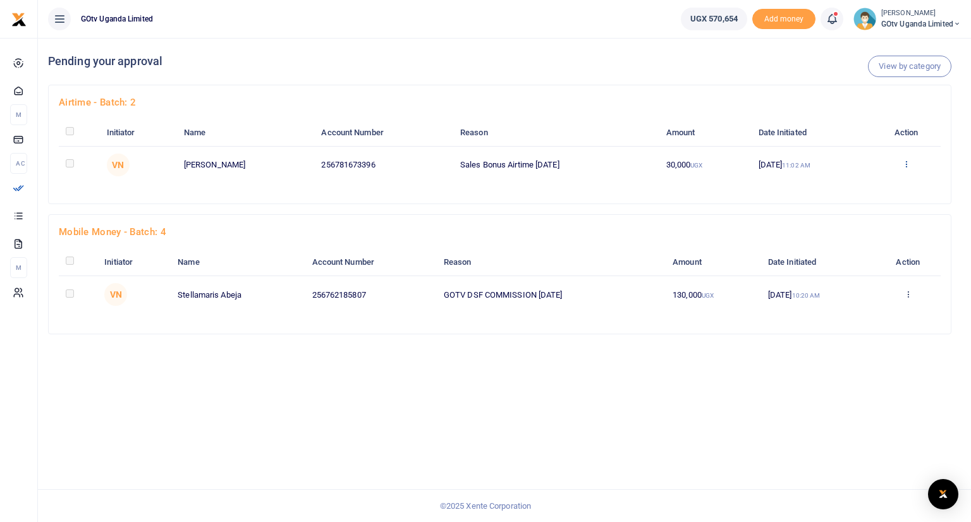
click at [907, 164] on icon at bounding box center [906, 163] width 8 height 9
click at [862, 190] on link "Approve" at bounding box center [861, 185] width 100 height 18
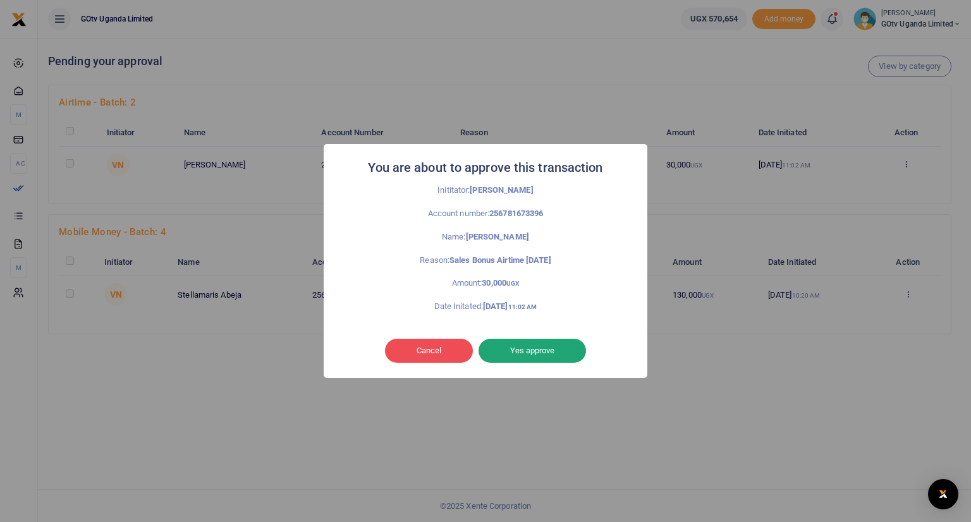
click at [538, 346] on button "Yes approve" at bounding box center [531, 351] width 107 height 24
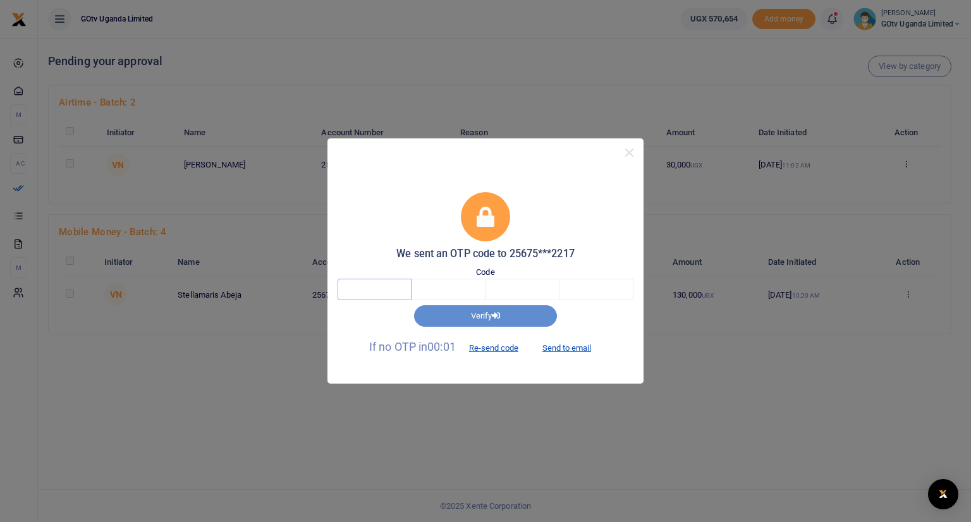
click at [391, 288] on input "text" at bounding box center [374, 289] width 74 height 21
type input "2"
type input "4"
type input "1"
type input "8"
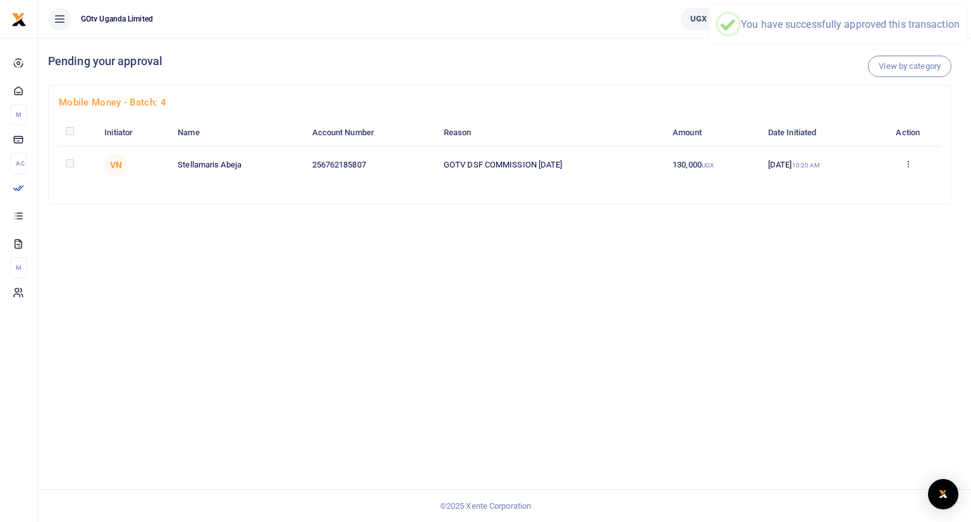
click at [907, 165] on icon at bounding box center [908, 163] width 8 height 9
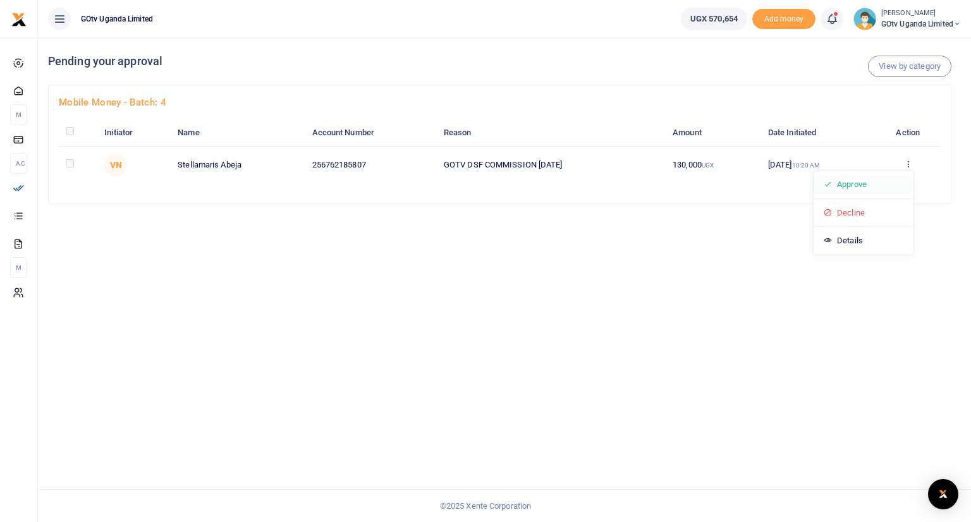
click at [862, 186] on link "Approve" at bounding box center [863, 185] width 100 height 18
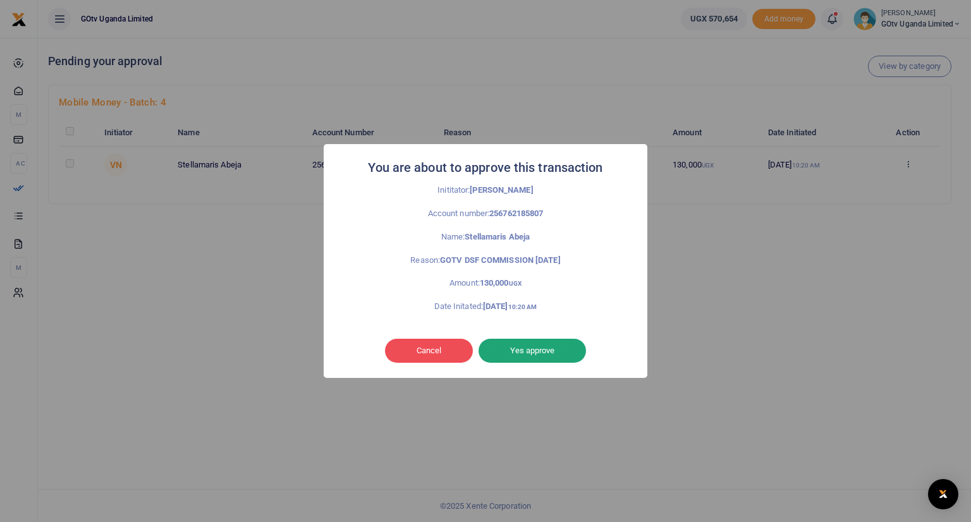
click at [545, 346] on button "Yes approve" at bounding box center [531, 351] width 107 height 24
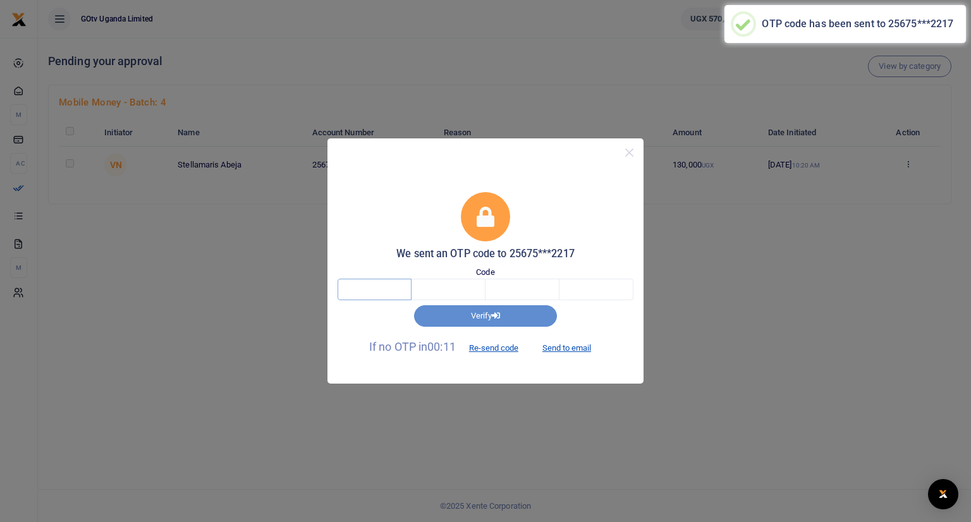
click at [384, 287] on input "text" at bounding box center [374, 289] width 74 height 21
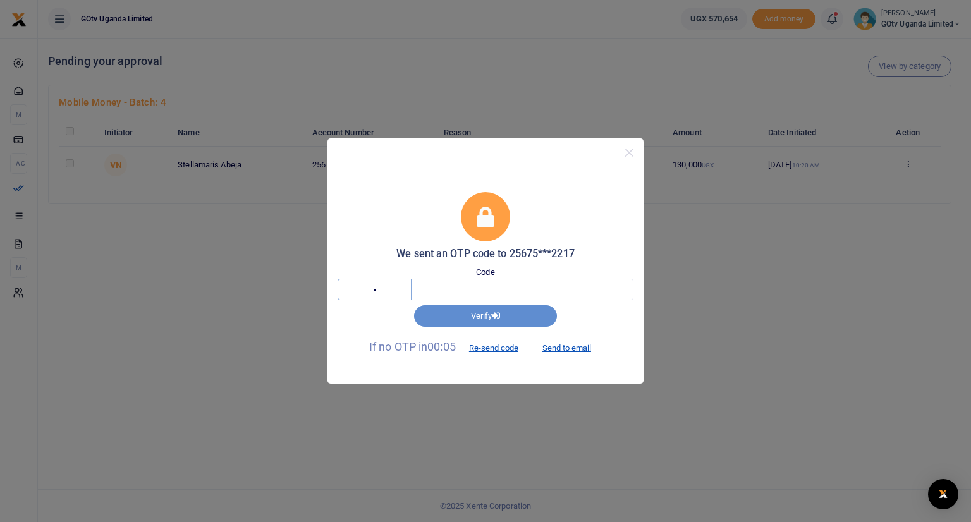
type input "3"
type input "9"
type input "4"
type input "0"
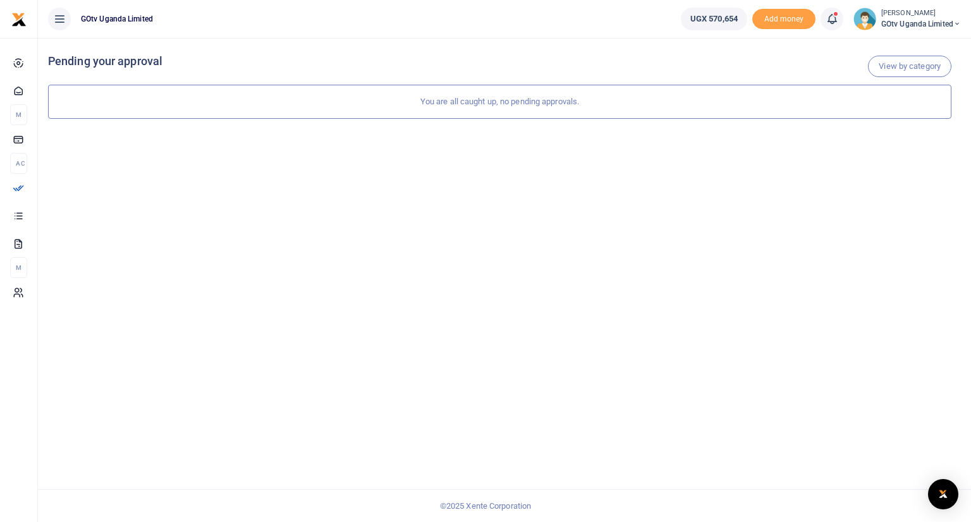
click at [959, 23] on icon at bounding box center [957, 24] width 8 height 9
click at [897, 111] on link "Logout" at bounding box center [913, 116] width 100 height 18
